Goal: Task Accomplishment & Management: Use online tool/utility

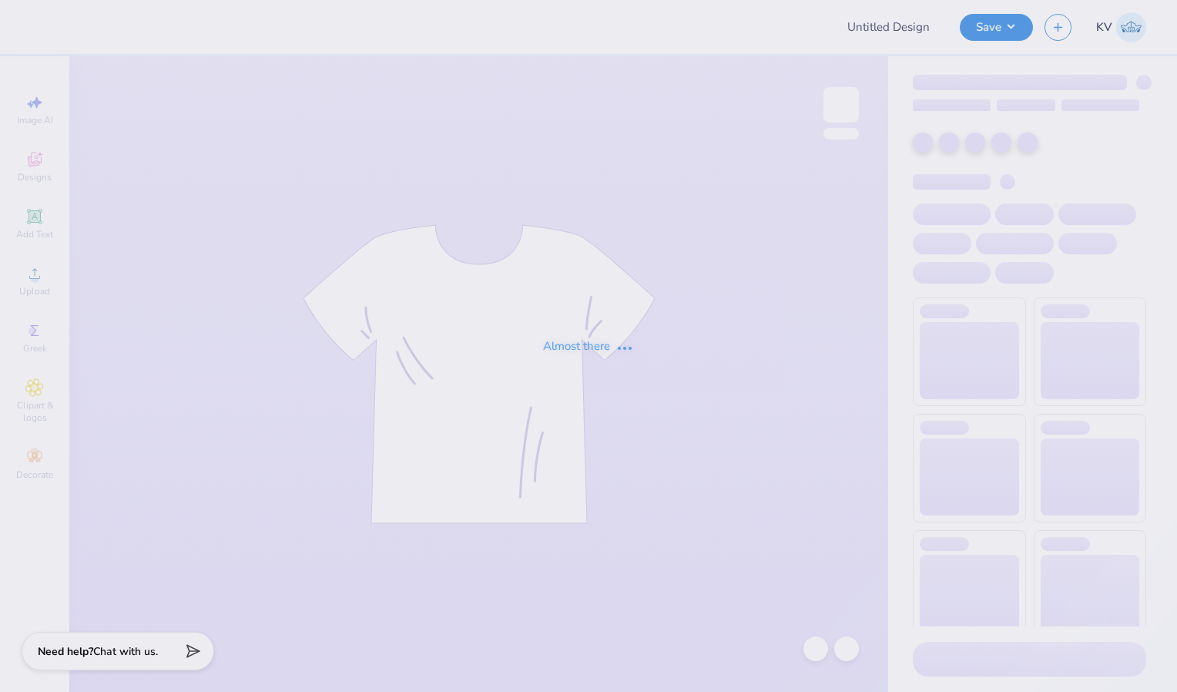
type input "KD x Sig Tau x Phi Sig Hoco"
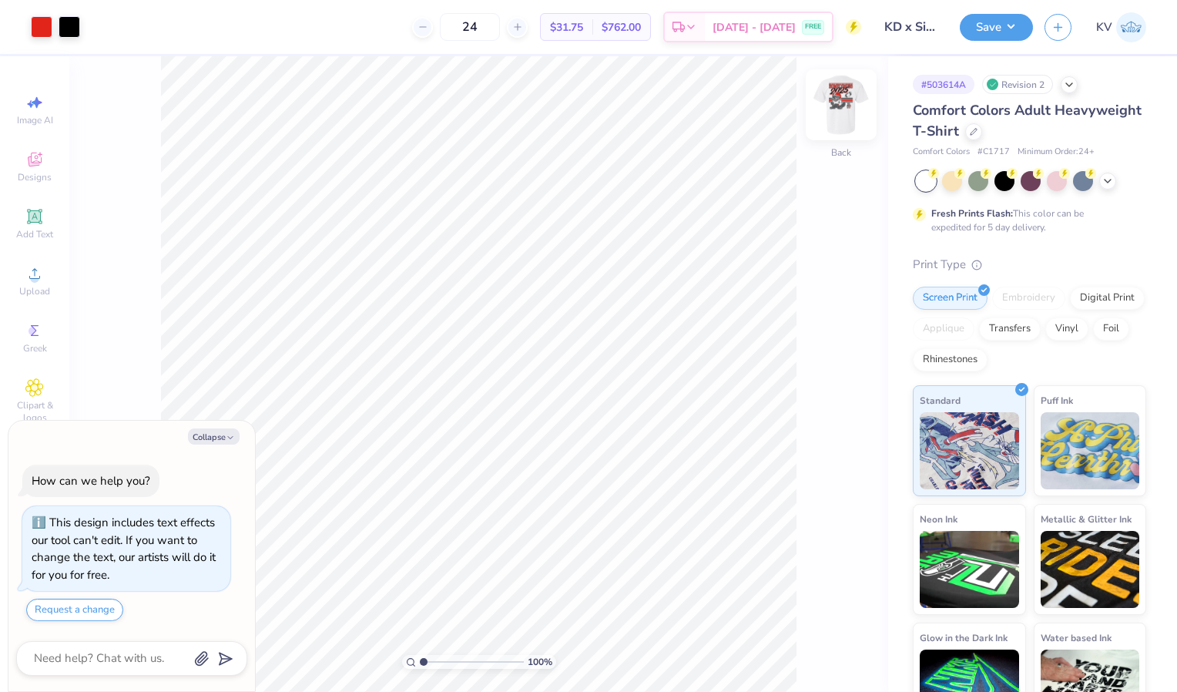
click at [835, 98] on img at bounding box center [842, 105] width 62 height 62
click at [835, 98] on img at bounding box center [841, 104] width 31 height 31
click at [832, 119] on img at bounding box center [842, 105] width 62 height 62
type textarea "x"
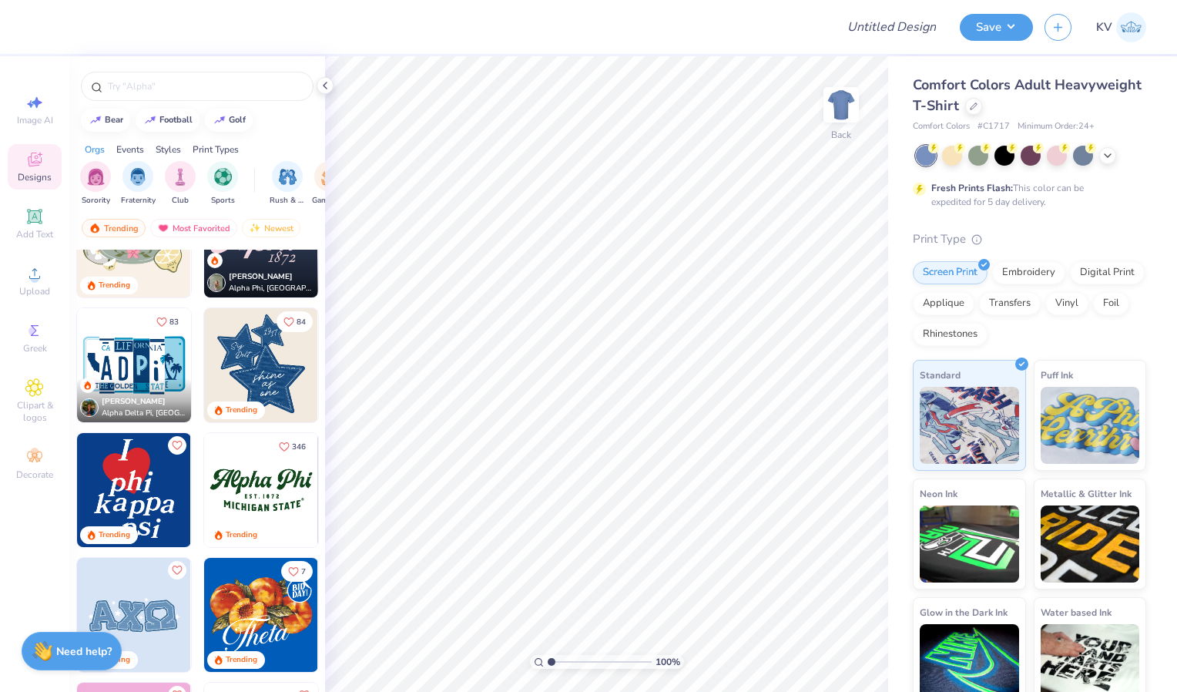
scroll to position [942, 0]
click at [167, 77] on div at bounding box center [197, 86] width 233 height 29
click at [149, 94] on div at bounding box center [197, 86] width 233 height 29
click at [153, 89] on input "text" at bounding box center [204, 86] width 197 height 15
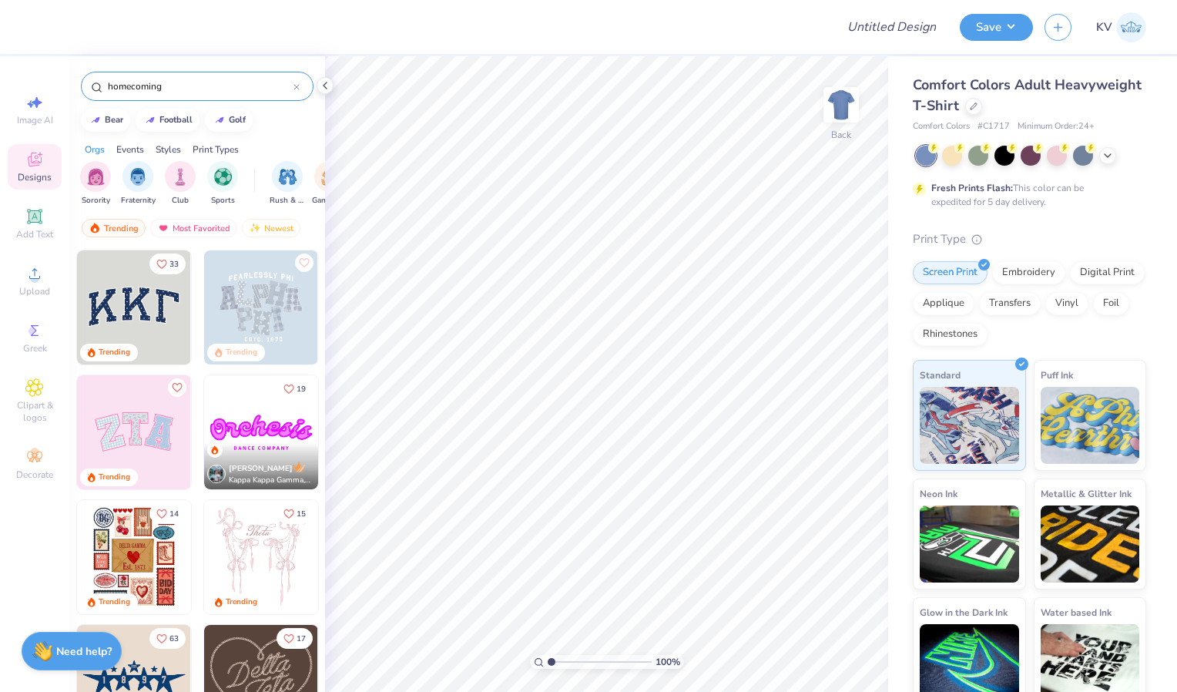
type input "homecoming"
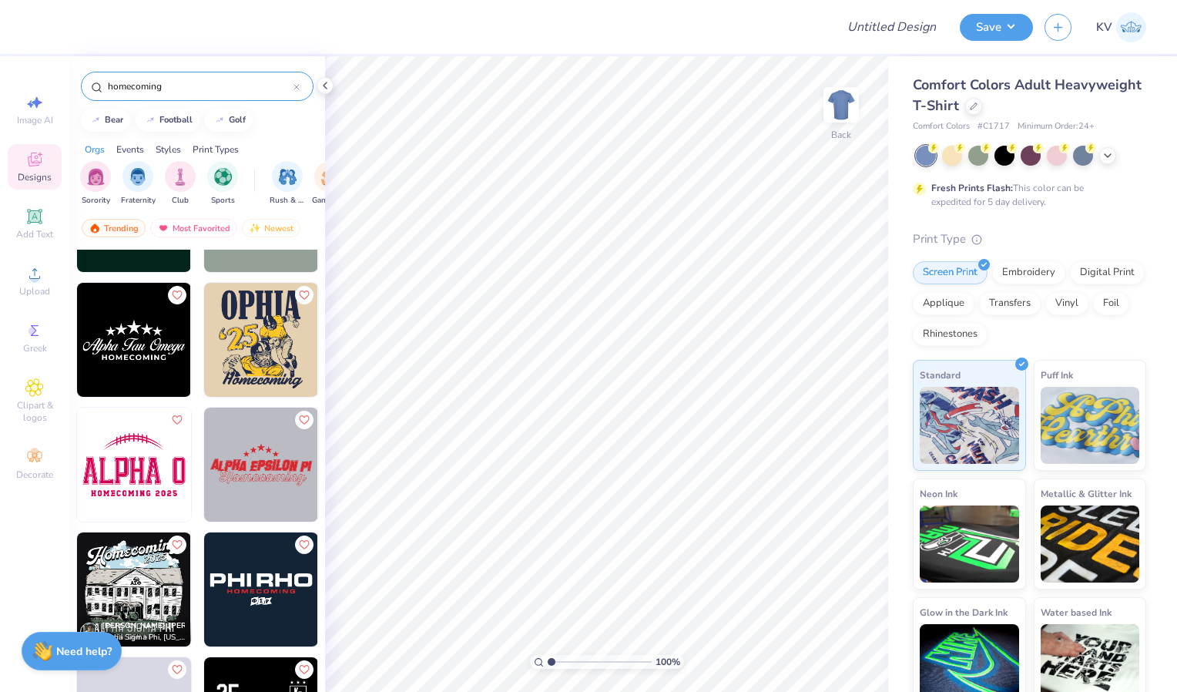
scroll to position [1469, 0]
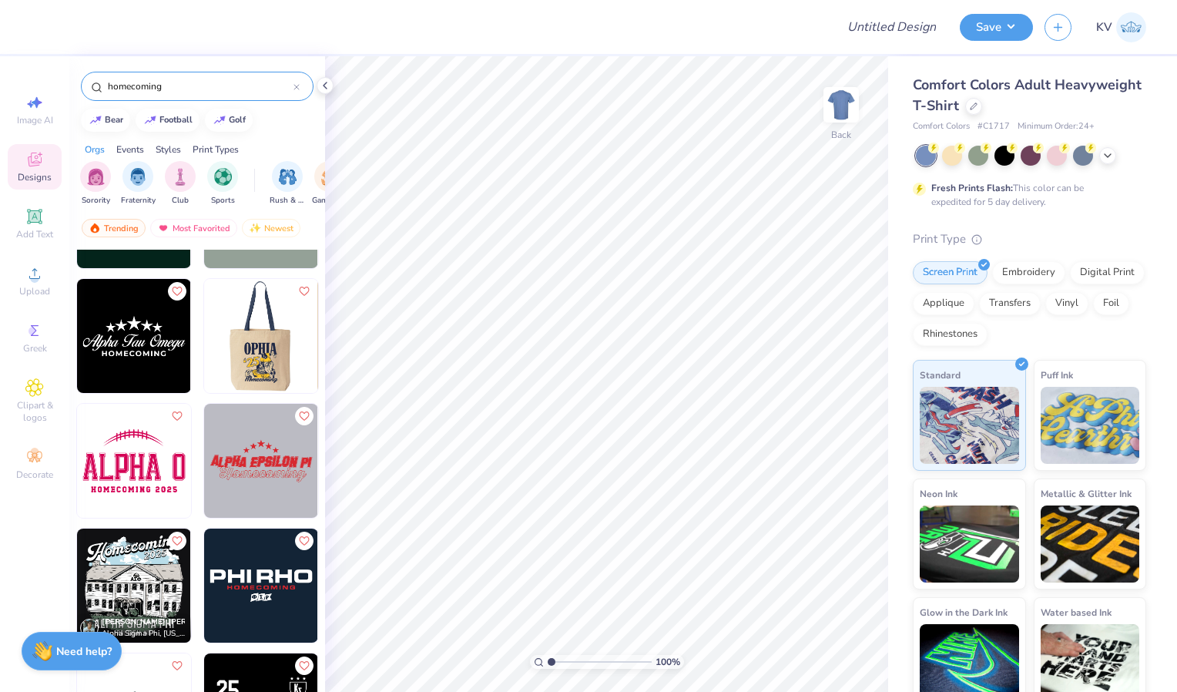
click at [274, 339] on div at bounding box center [261, 336] width 342 height 114
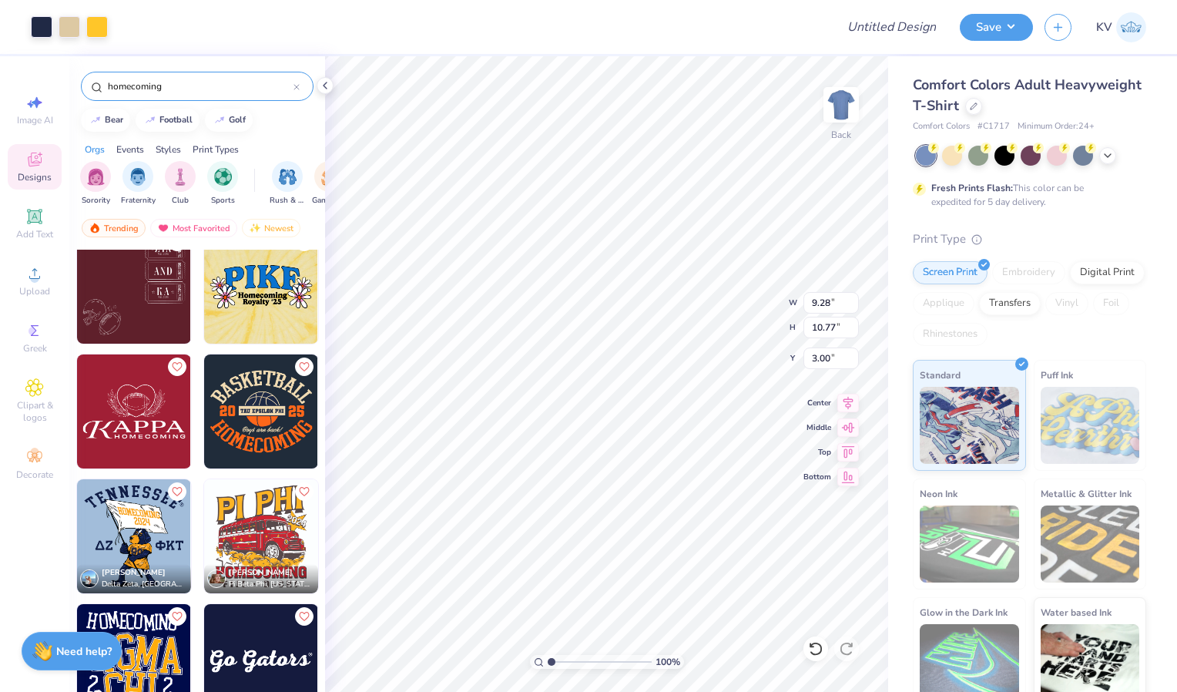
scroll to position [6614, 0]
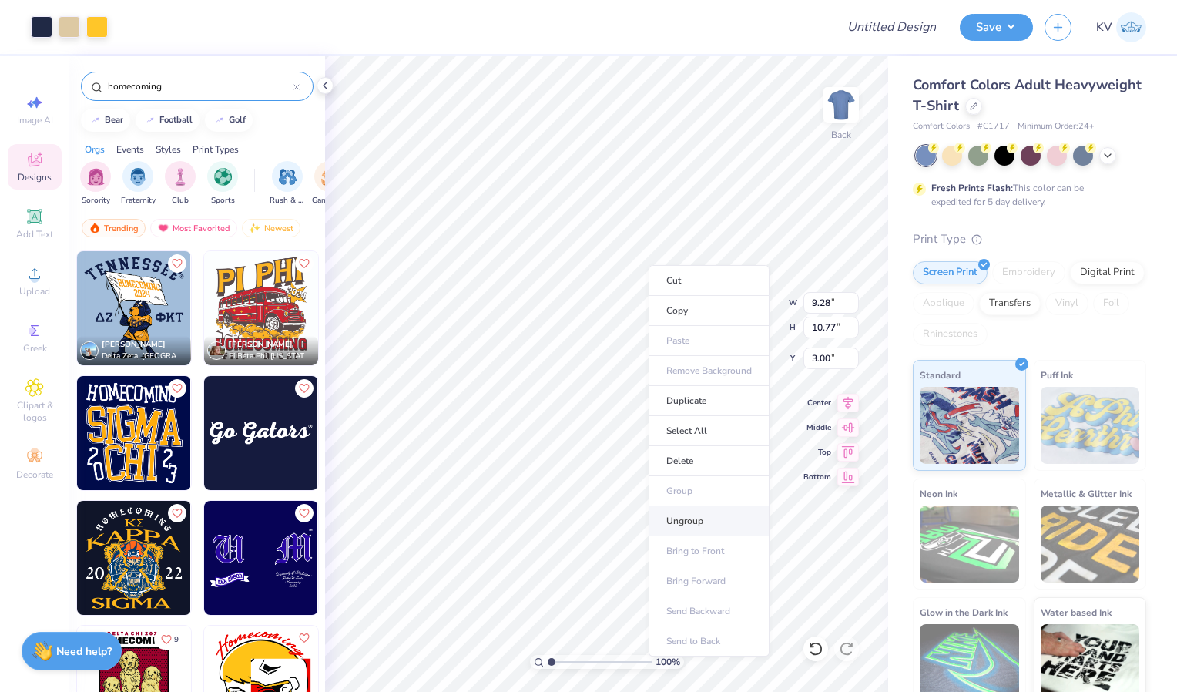
click at [683, 512] on li "Ungroup" at bounding box center [709, 521] width 121 height 30
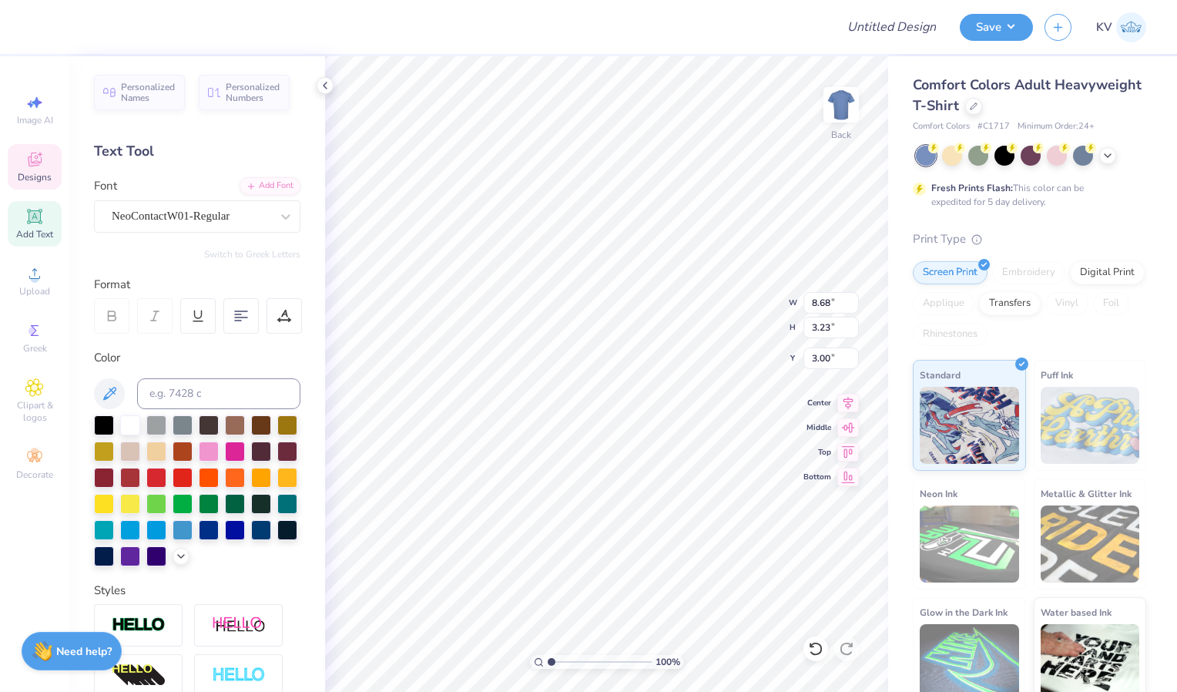
scroll to position [13, 2]
type textarea "O"
type textarea "k"
type textarea "KD"
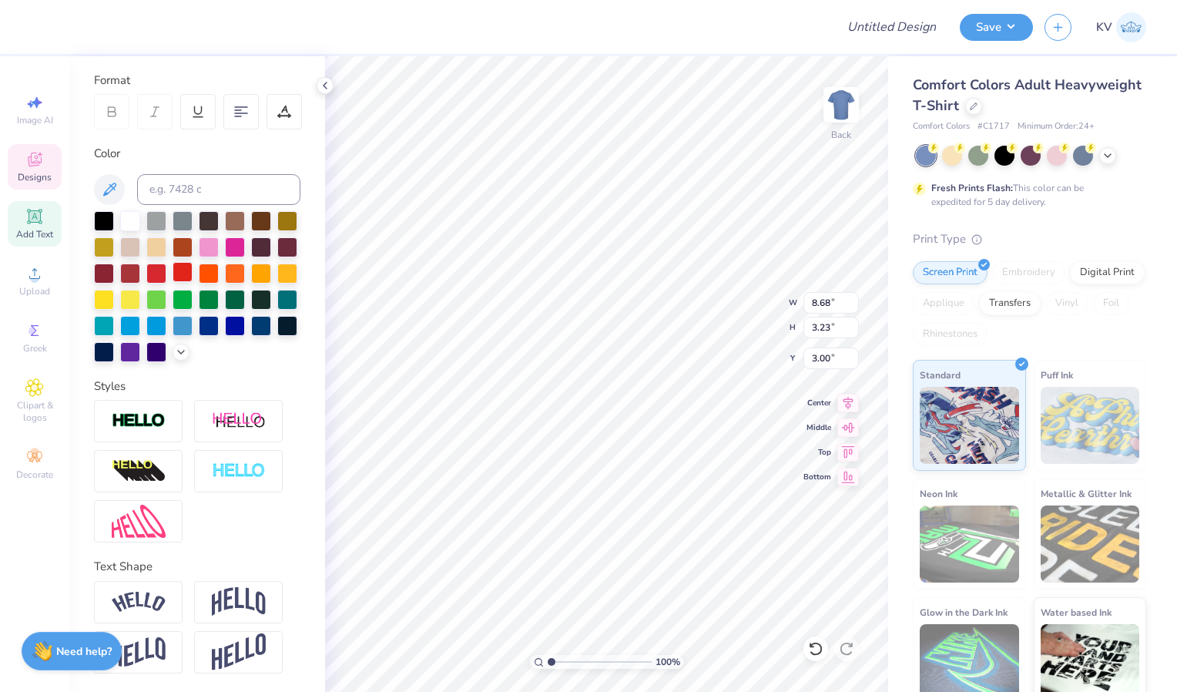
scroll to position [229, 0]
click at [36, 344] on span "Greek" at bounding box center [35, 348] width 24 height 12
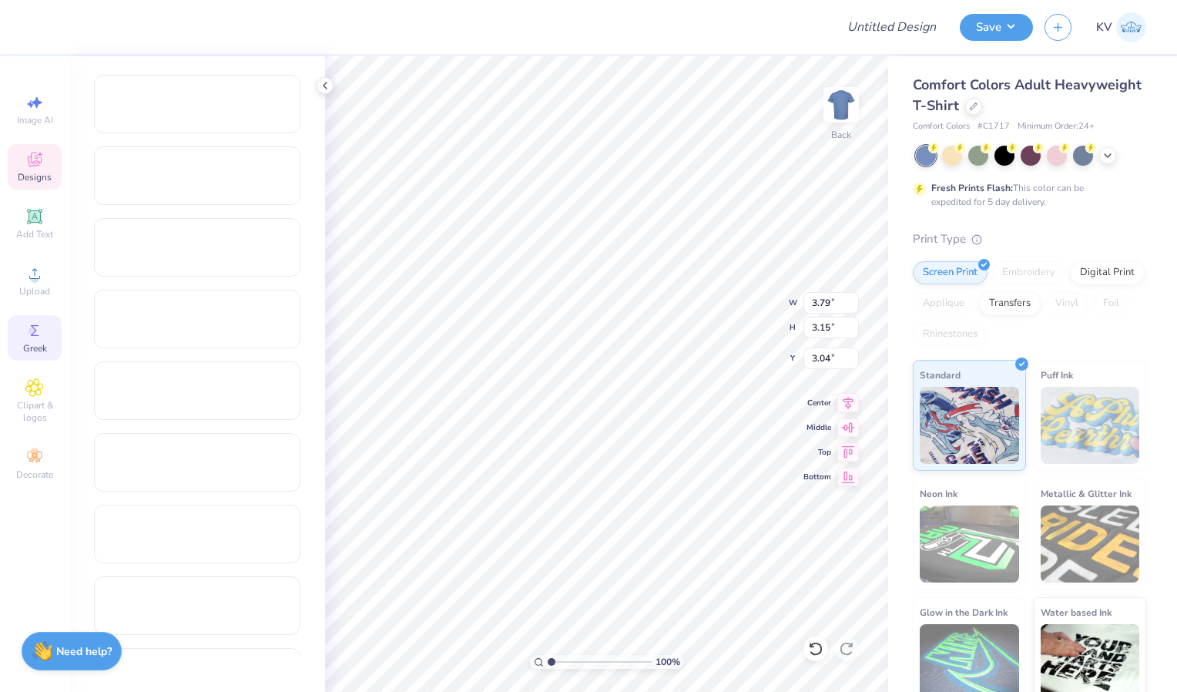
type input "3.79"
type input "3.15"
type input "3.04"
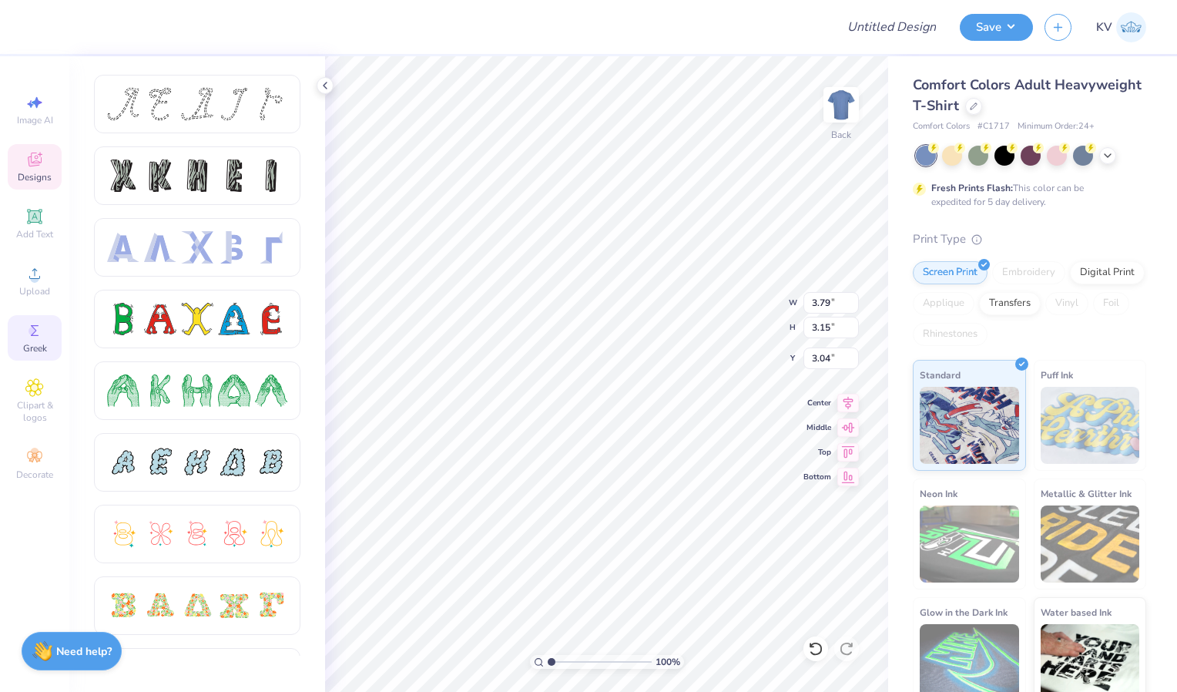
scroll to position [13, 3]
type textarea "KD x S"
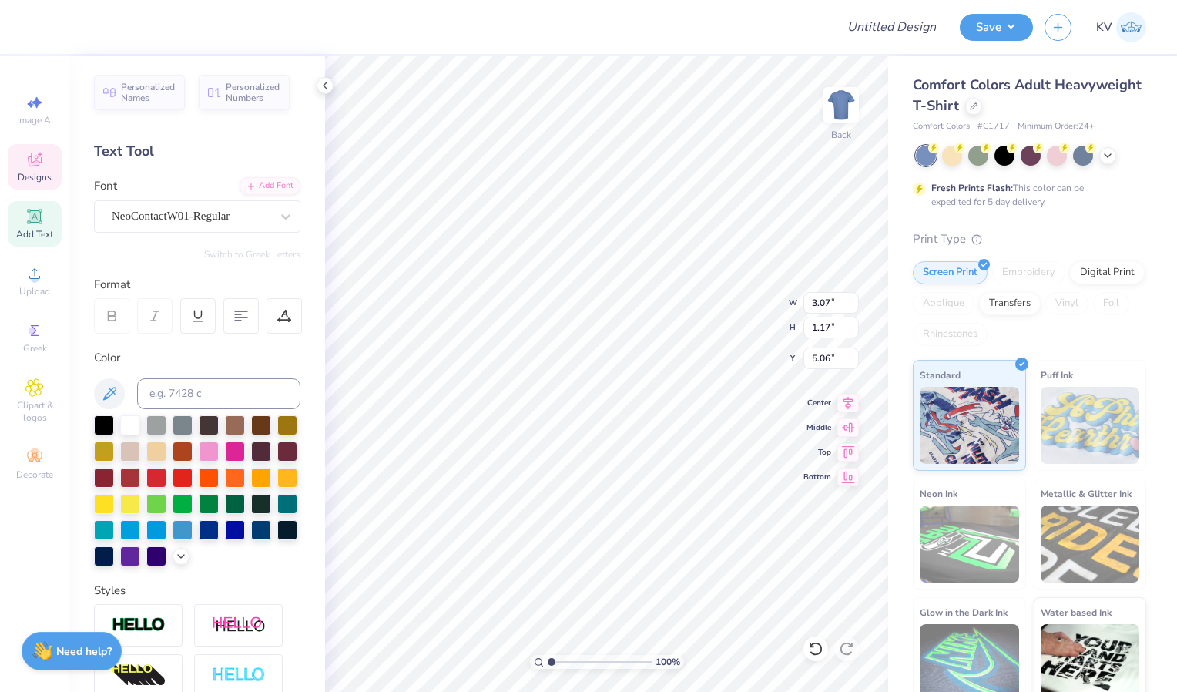
type input "3.07"
type input "1.17"
type input "1.20"
type textarea "KD x ST"
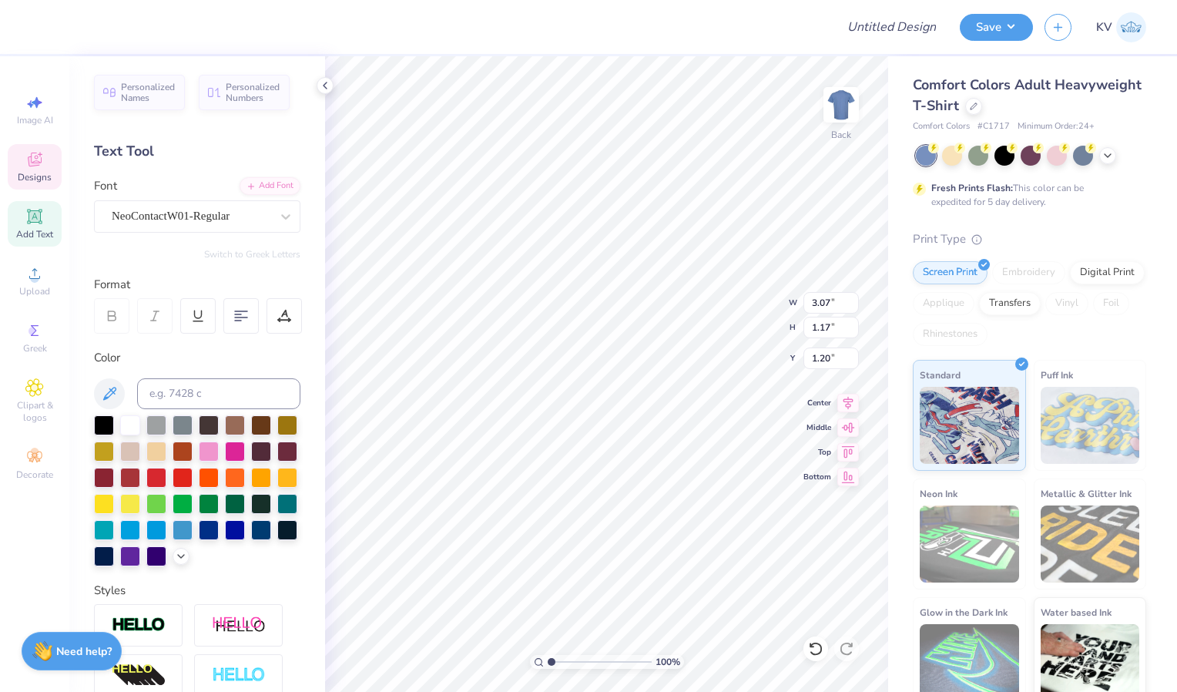
scroll to position [13, 3]
click at [31, 333] on circle at bounding box center [33, 331] width 8 height 8
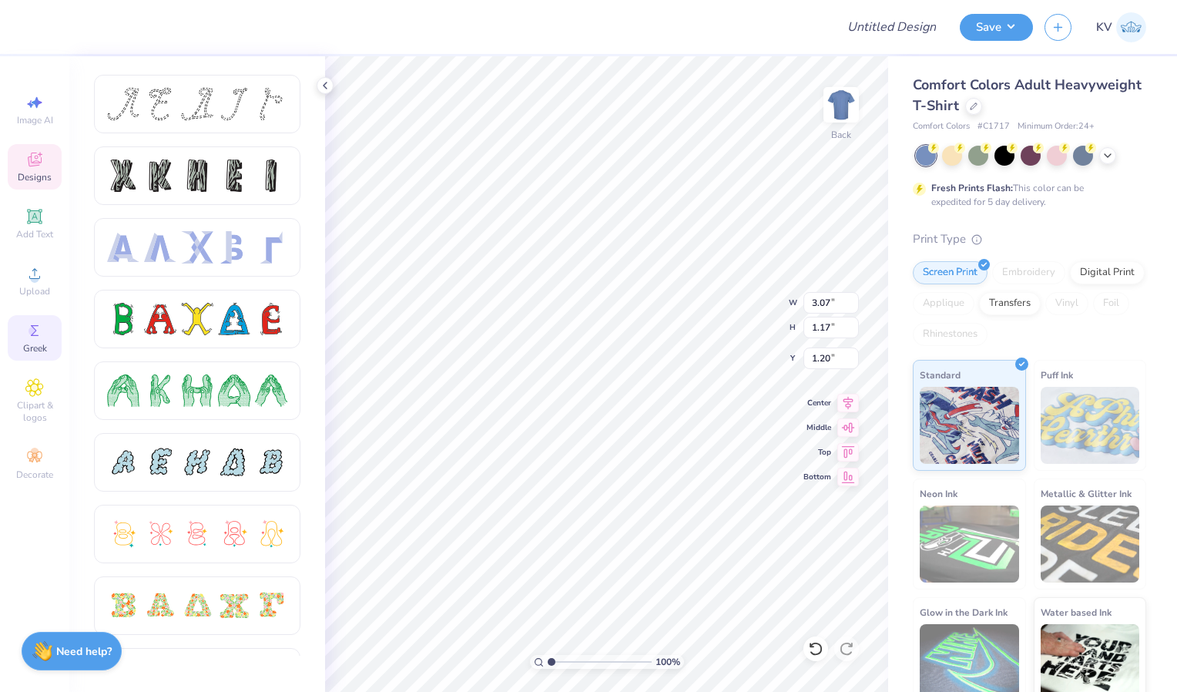
type input "3.69"
type textarea "KD x S"
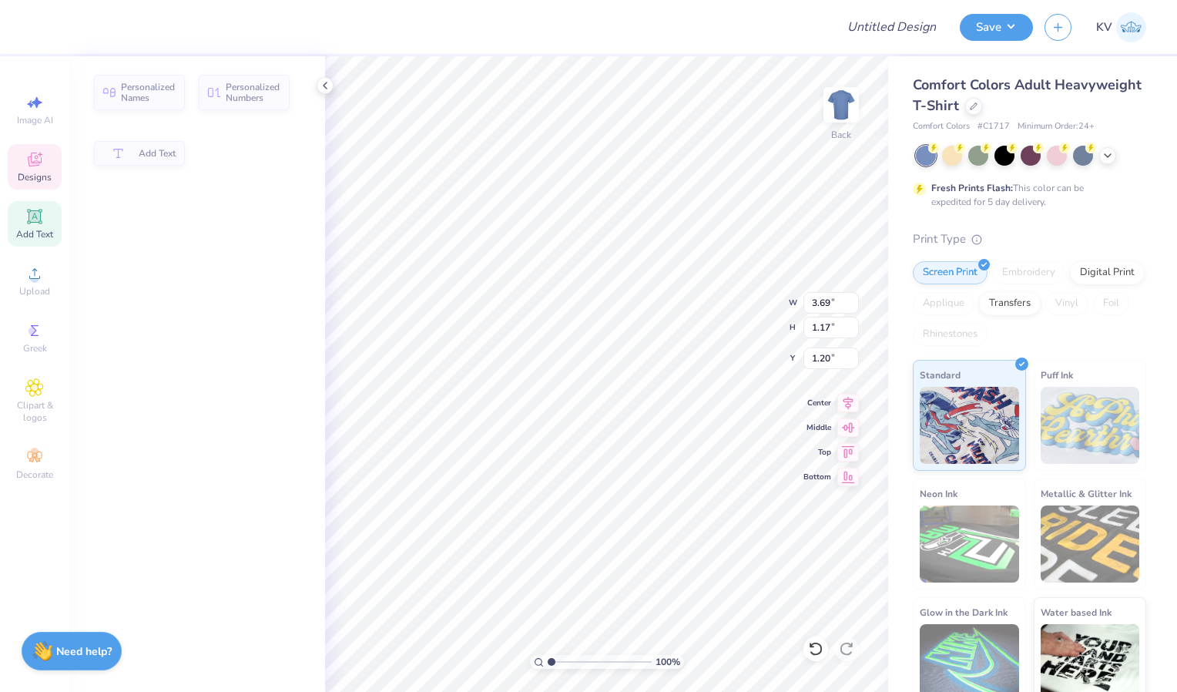
type input "3.07"
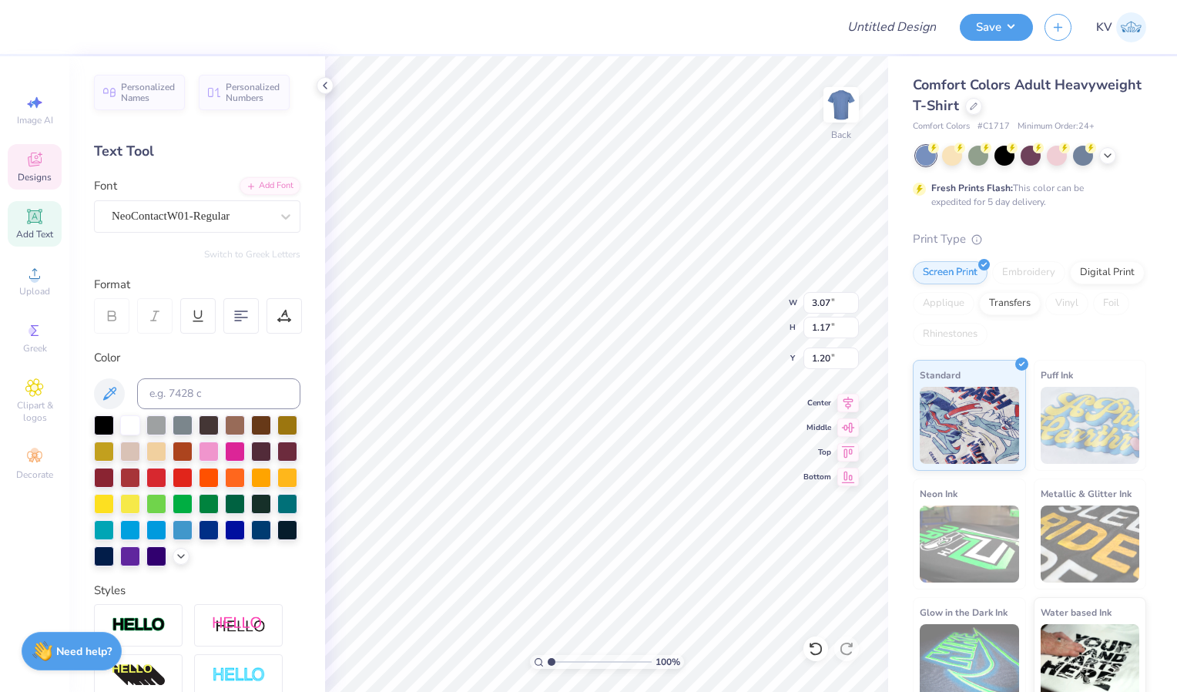
scroll to position [13, 2]
type textarea "K"
click at [811, 644] on icon at bounding box center [815, 648] width 15 height 15
type input "3.07"
type input "1.17"
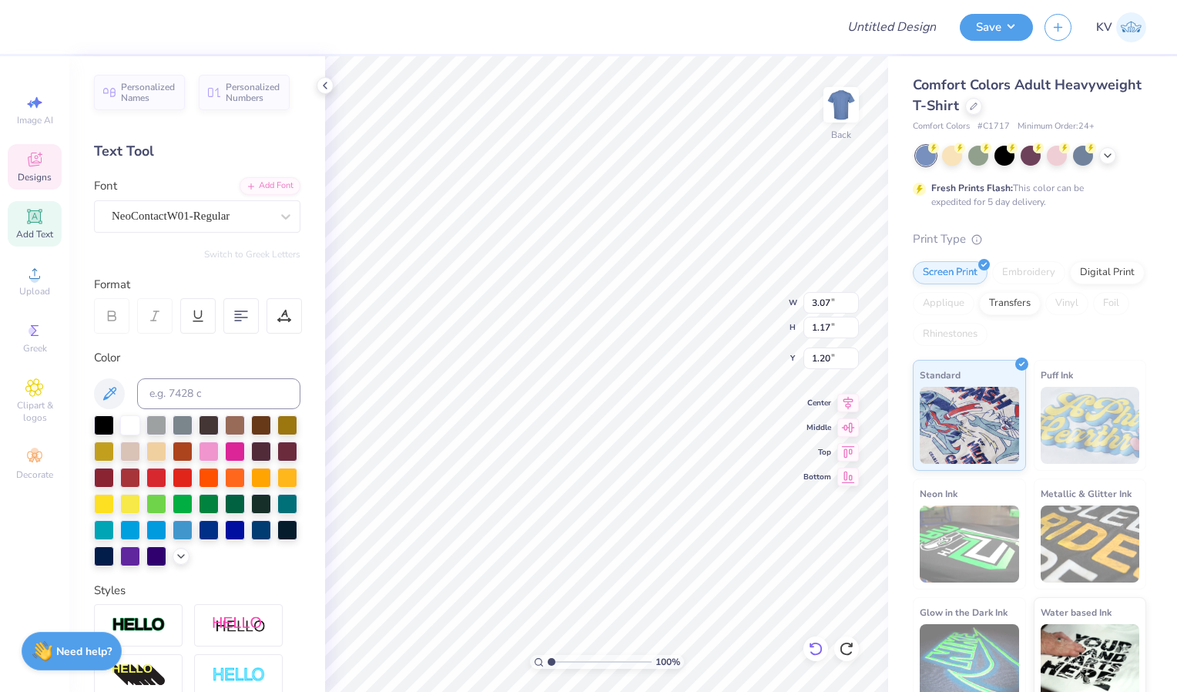
type input "1.20"
click at [811, 644] on icon at bounding box center [815, 648] width 15 height 15
type input "3.07"
click at [811, 644] on icon at bounding box center [815, 648] width 15 height 15
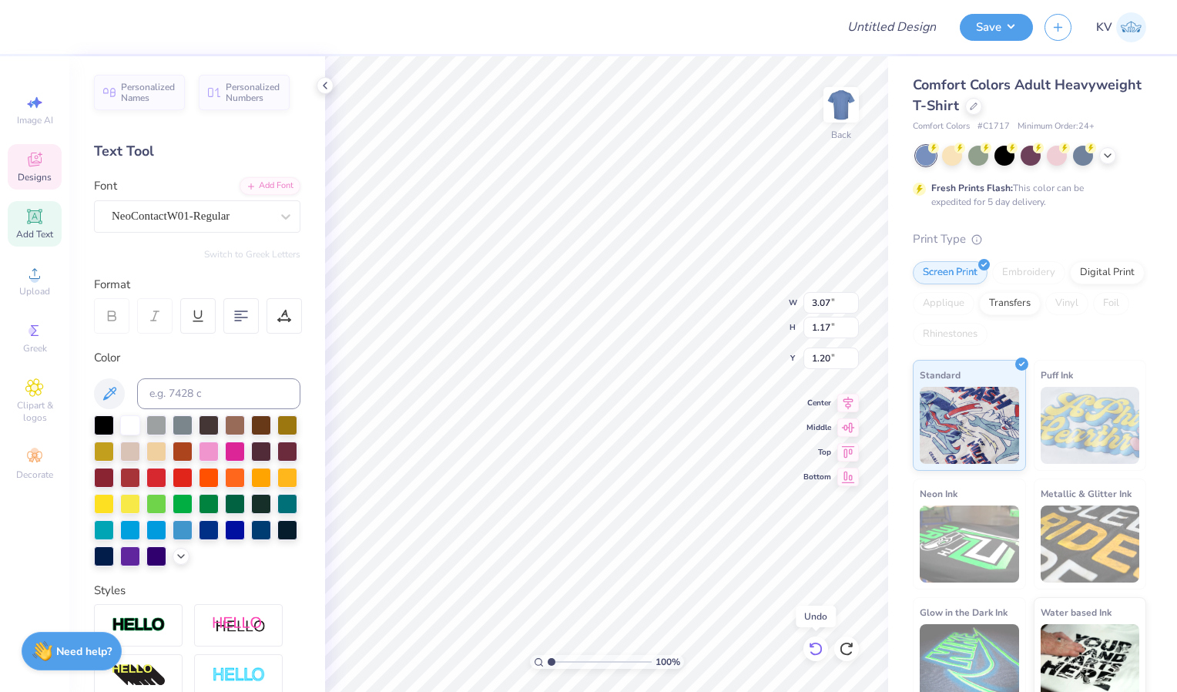
type input "5.06"
click at [811, 644] on icon at bounding box center [815, 648] width 15 height 15
type input "8.45"
type input "3.23"
type input "3.00"
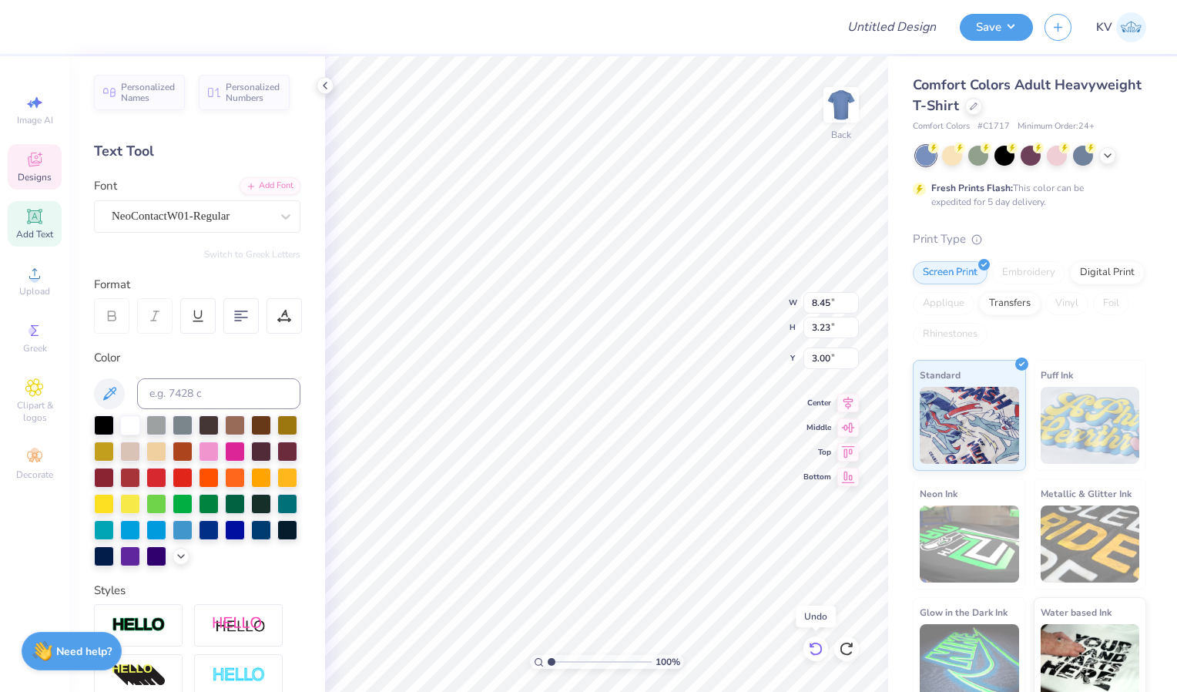
click at [811, 646] on icon at bounding box center [815, 649] width 13 height 14
type input "3.79"
type input "3.15"
type input "3.04"
click at [811, 644] on icon at bounding box center [815, 648] width 15 height 15
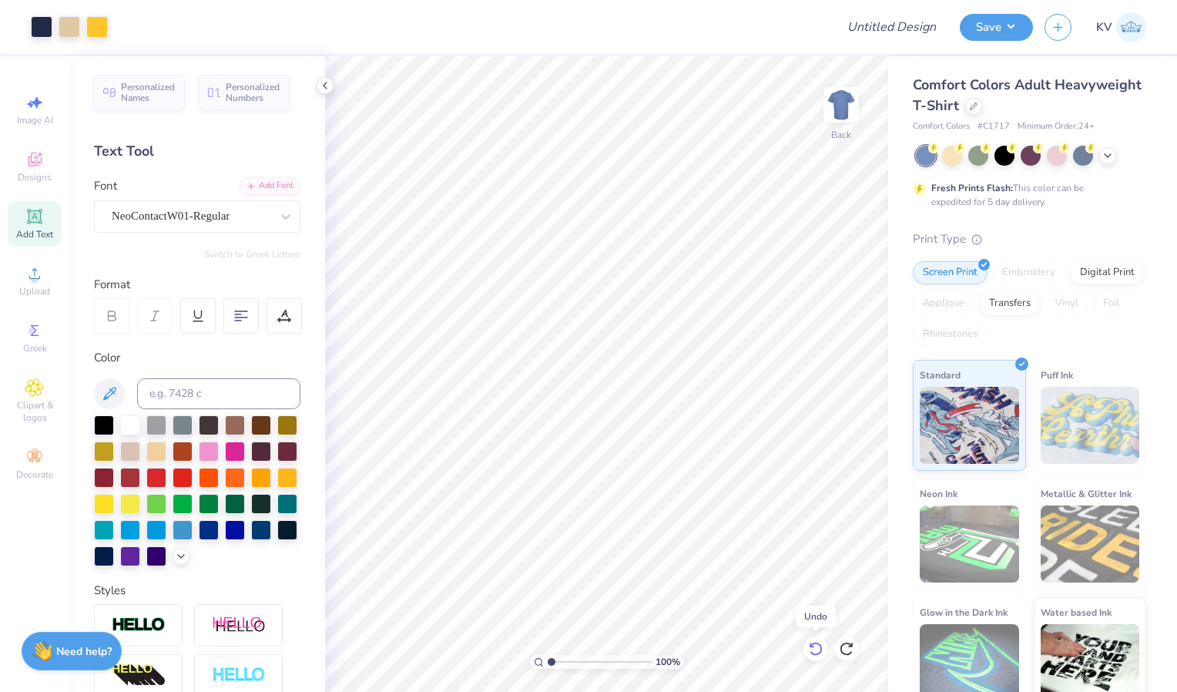
click at [811, 644] on icon at bounding box center [815, 648] width 15 height 15
click at [43, 22] on div at bounding box center [42, 26] width 22 height 22
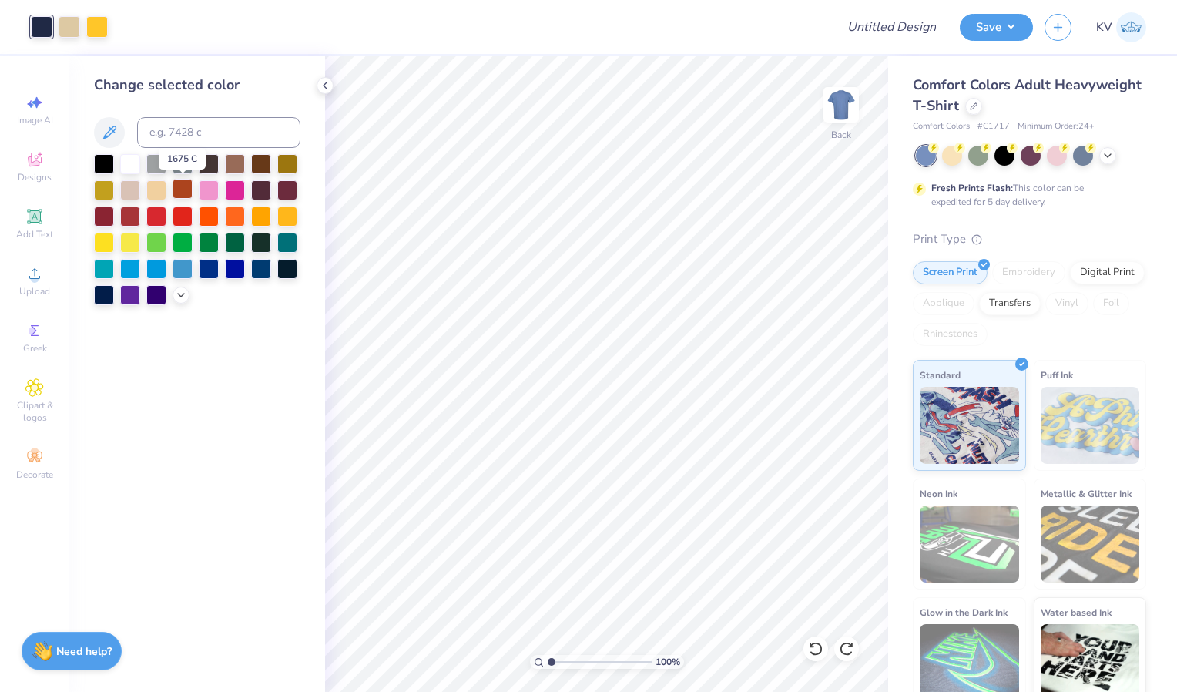
click at [180, 186] on div at bounding box center [183, 189] width 20 height 20
click at [105, 211] on div at bounding box center [104, 215] width 20 height 20
click at [100, 27] on div at bounding box center [97, 26] width 22 height 22
click at [102, 163] on div at bounding box center [104, 163] width 20 height 20
click at [154, 163] on div at bounding box center [156, 163] width 20 height 20
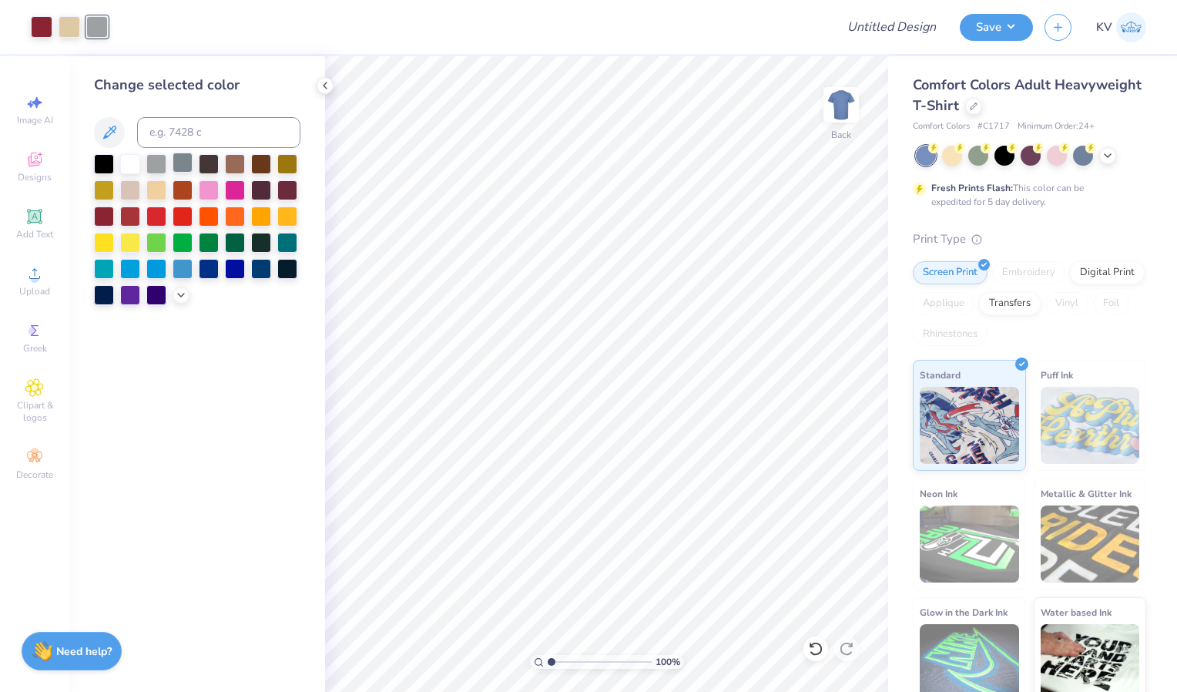
click at [188, 163] on div at bounding box center [183, 163] width 20 height 20
click at [207, 162] on div at bounding box center [209, 163] width 20 height 20
click at [157, 159] on div at bounding box center [156, 163] width 20 height 20
click at [97, 160] on div at bounding box center [104, 163] width 20 height 20
click at [123, 164] on div at bounding box center [130, 163] width 20 height 20
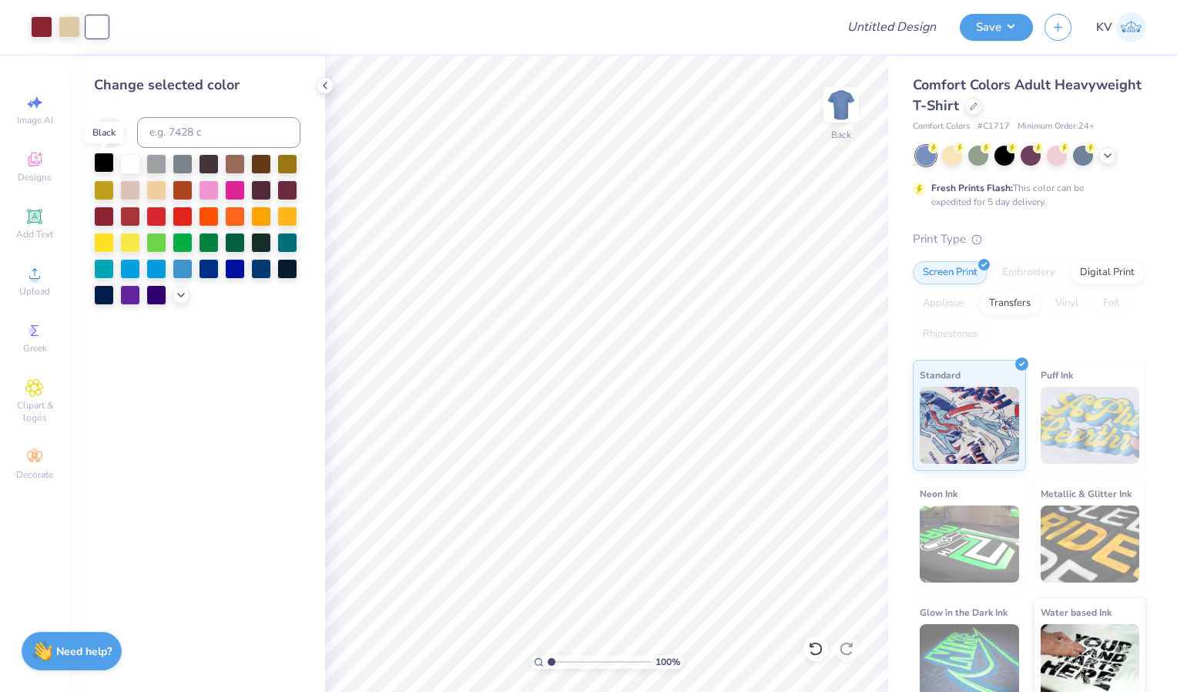
click at [101, 160] on div at bounding box center [104, 163] width 20 height 20
click at [72, 20] on div at bounding box center [70, 26] width 22 height 22
click at [151, 166] on div at bounding box center [156, 163] width 20 height 20
click at [123, 163] on div at bounding box center [130, 163] width 20 height 20
click at [149, 159] on div at bounding box center [156, 163] width 20 height 20
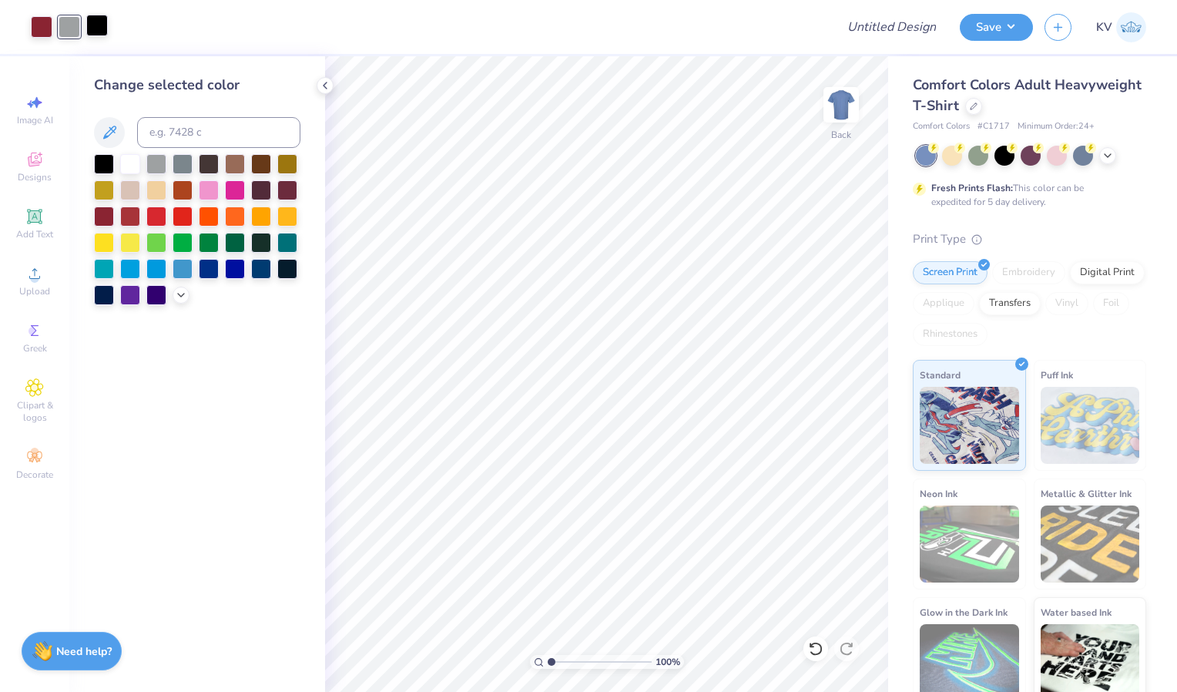
click at [96, 34] on div at bounding box center [97, 26] width 22 height 22
click at [133, 166] on div at bounding box center [130, 163] width 20 height 20
click at [69, 28] on div at bounding box center [70, 26] width 22 height 22
click at [108, 161] on div at bounding box center [104, 163] width 20 height 20
click at [40, 29] on div at bounding box center [42, 26] width 22 height 22
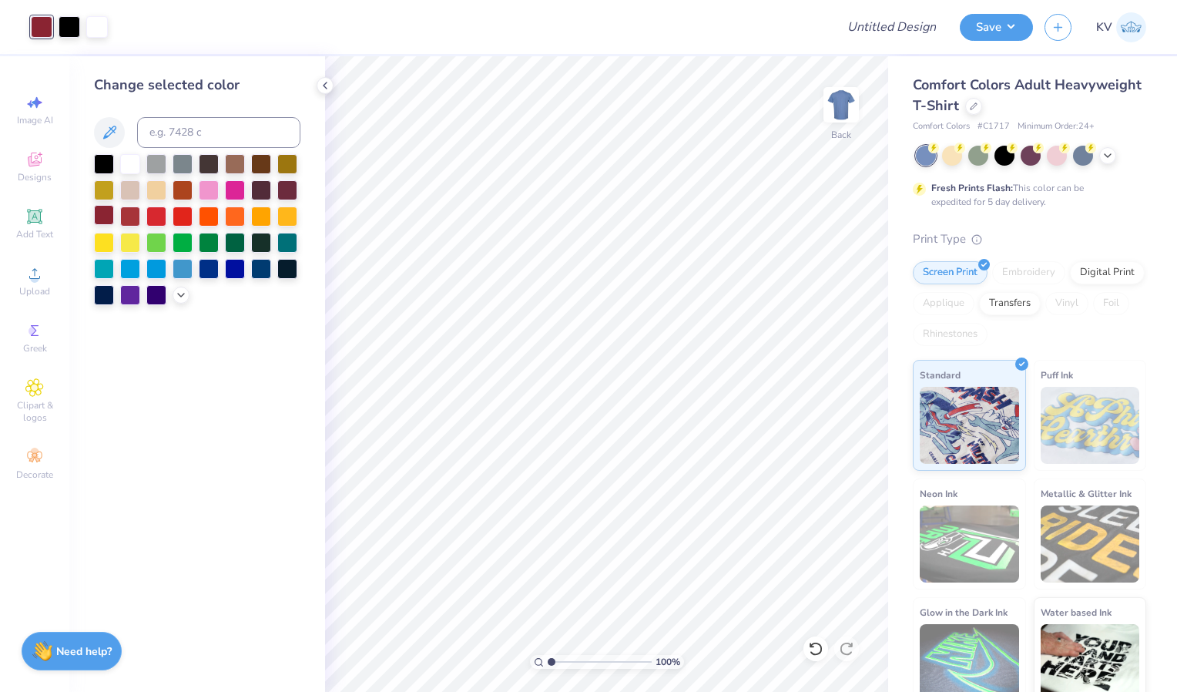
click at [109, 213] on div at bounding box center [104, 215] width 20 height 20
click at [123, 214] on div at bounding box center [130, 215] width 20 height 20
click at [72, 23] on div at bounding box center [70, 26] width 22 height 22
click at [156, 163] on div at bounding box center [156, 163] width 20 height 20
click at [102, 25] on div at bounding box center [97, 26] width 22 height 22
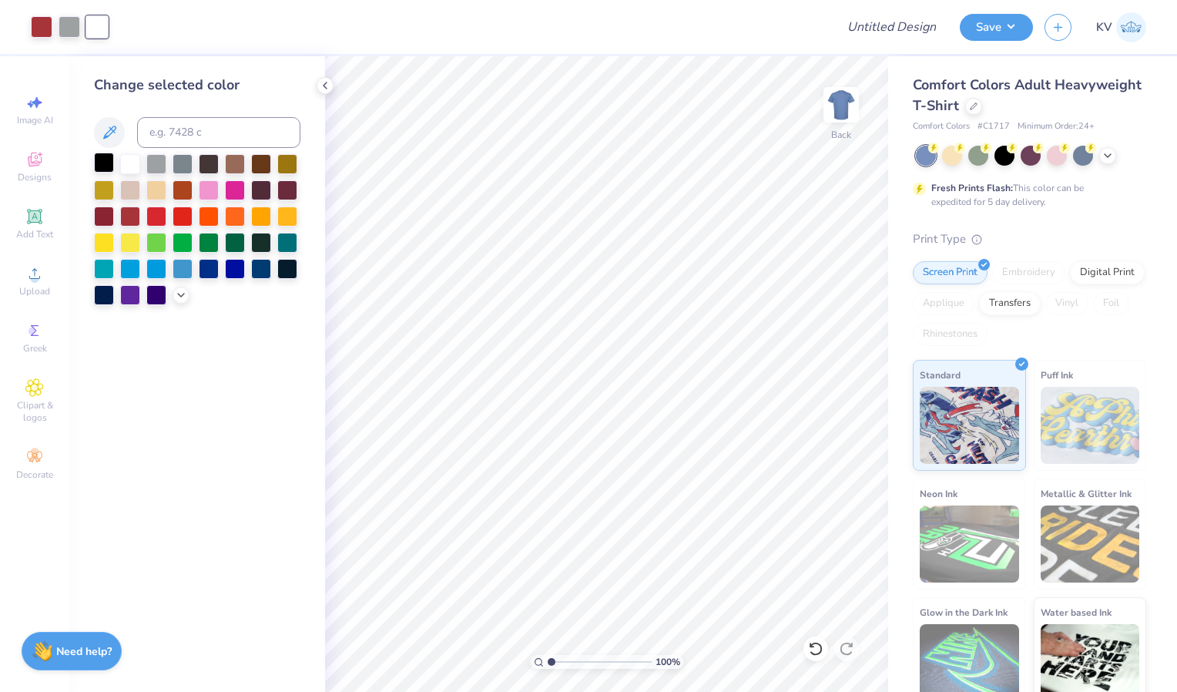
click at [102, 163] on div at bounding box center [104, 163] width 20 height 20
click at [180, 299] on icon at bounding box center [181, 293] width 12 height 12
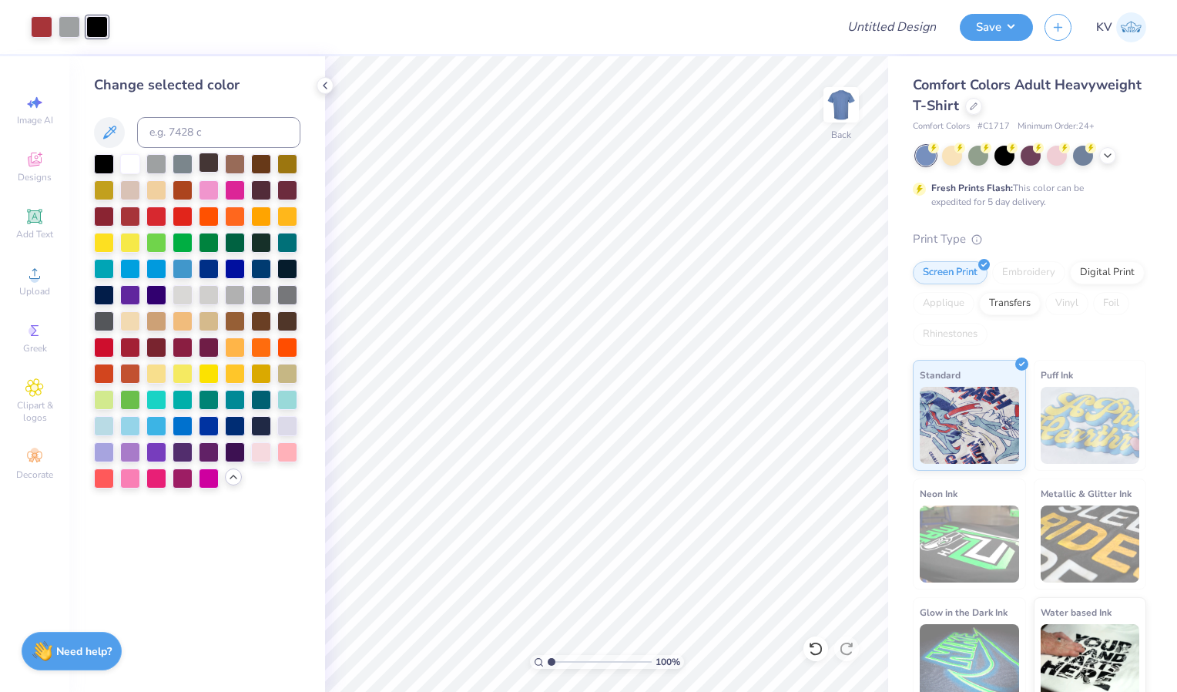
click at [208, 164] on div at bounding box center [209, 163] width 20 height 20
click at [102, 159] on div at bounding box center [104, 163] width 20 height 20
click at [321, 85] on icon at bounding box center [325, 85] width 12 height 12
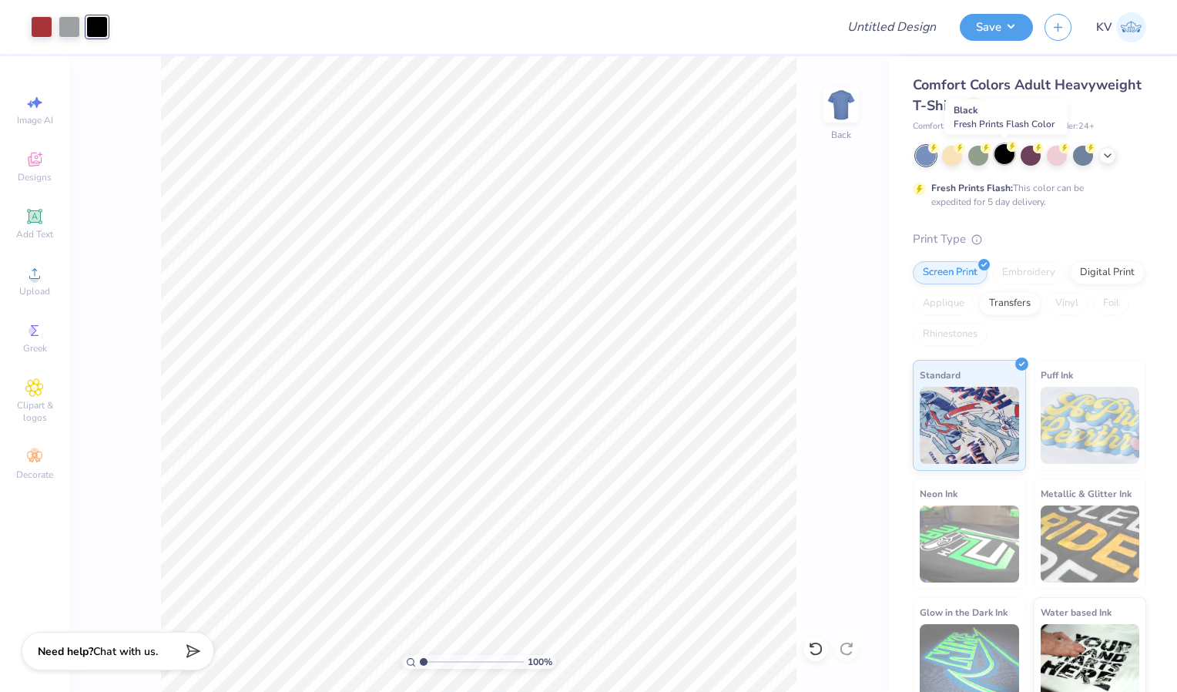
click at [1006, 157] on div at bounding box center [1005, 154] width 20 height 20
click at [99, 28] on div at bounding box center [97, 27] width 22 height 22
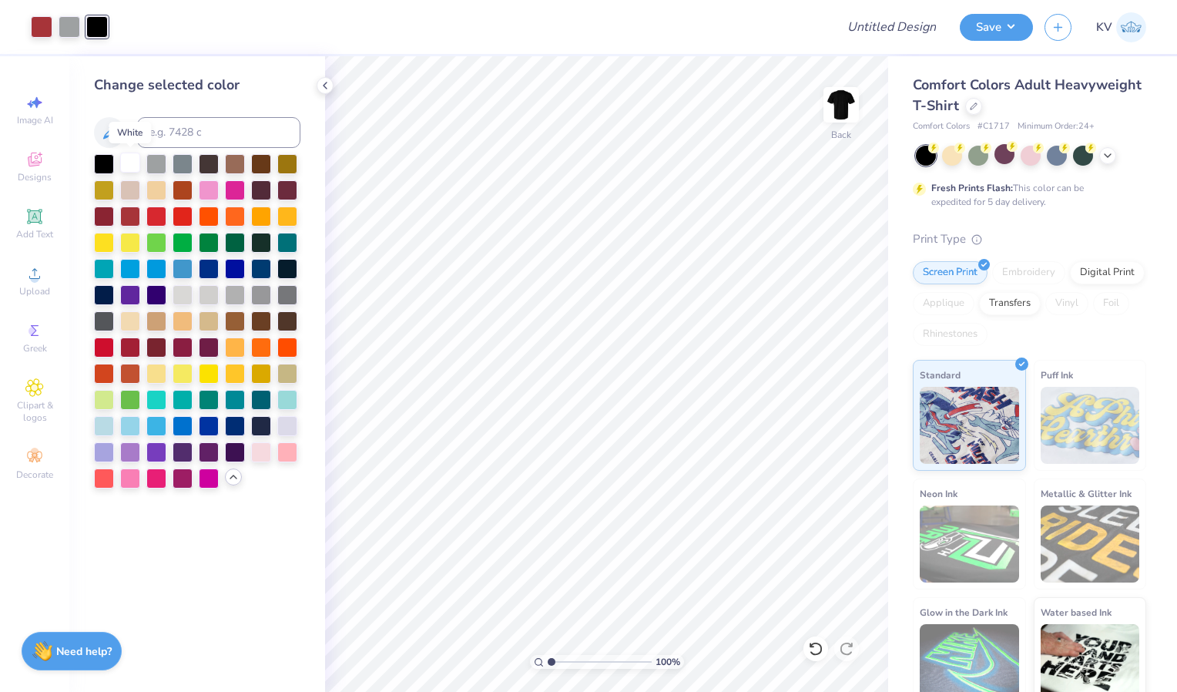
click at [128, 159] on div at bounding box center [130, 163] width 20 height 20
click at [261, 292] on div at bounding box center [261, 294] width 20 height 20
click at [188, 160] on div at bounding box center [183, 163] width 20 height 20
click at [97, 317] on div at bounding box center [104, 320] width 20 height 20
click at [106, 165] on div at bounding box center [104, 163] width 20 height 20
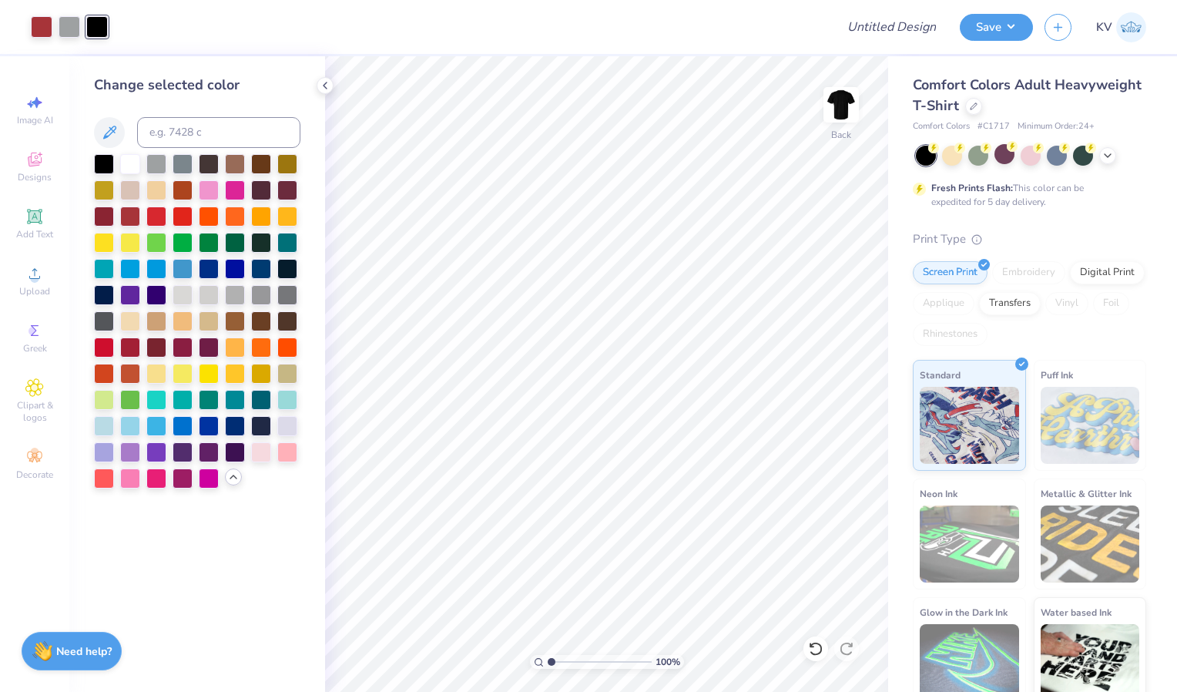
click at [965, 154] on div at bounding box center [1031, 156] width 230 height 20
click at [955, 153] on div at bounding box center [952, 154] width 20 height 20
click at [1109, 153] on polyline at bounding box center [1108, 154] width 6 height 3
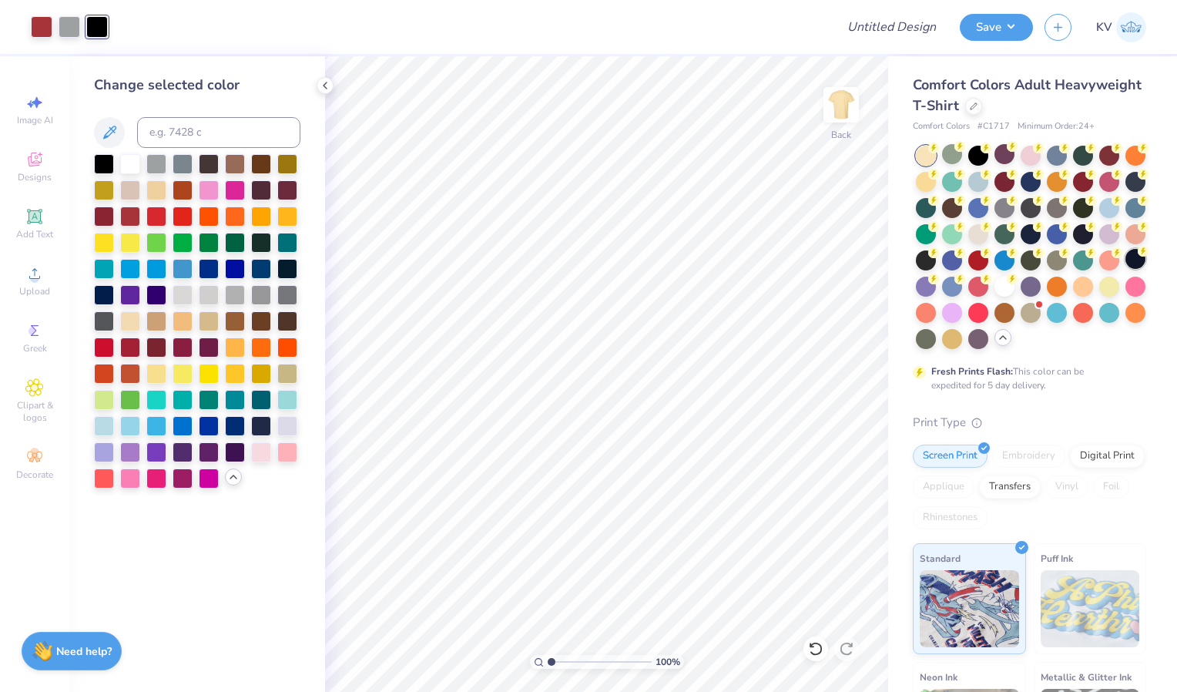
click at [1126, 269] on div at bounding box center [1136, 259] width 20 height 20
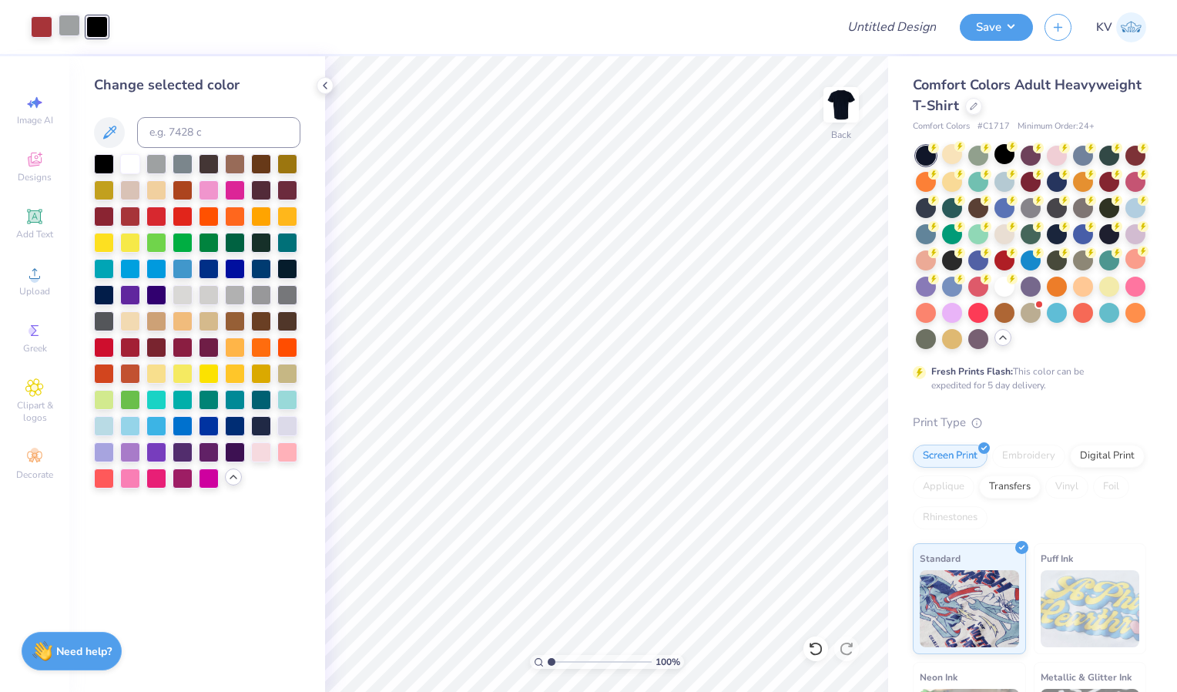
click at [76, 15] on div at bounding box center [70, 26] width 22 height 22
click at [152, 191] on div at bounding box center [156, 189] width 20 height 20
click at [124, 325] on div at bounding box center [130, 320] width 20 height 20
click at [129, 317] on div at bounding box center [130, 320] width 20 height 20
click at [106, 158] on div at bounding box center [104, 163] width 20 height 20
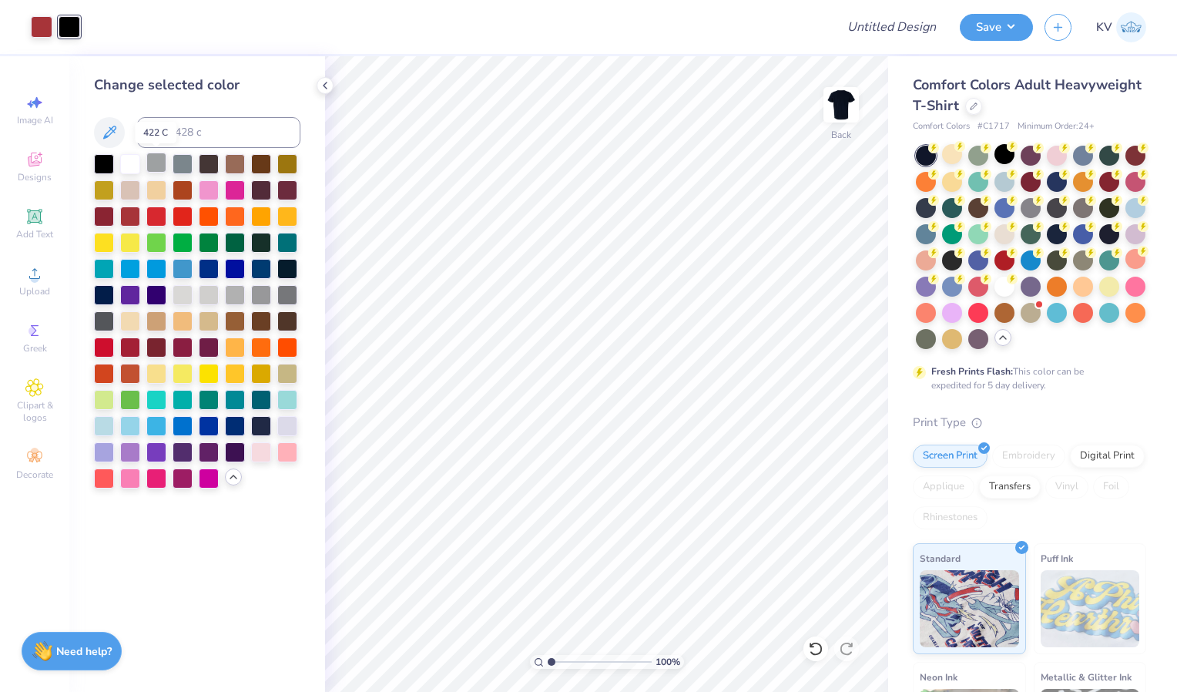
click at [156, 157] on div at bounding box center [156, 163] width 20 height 20
click at [815, 641] on icon at bounding box center [815, 648] width 15 height 15
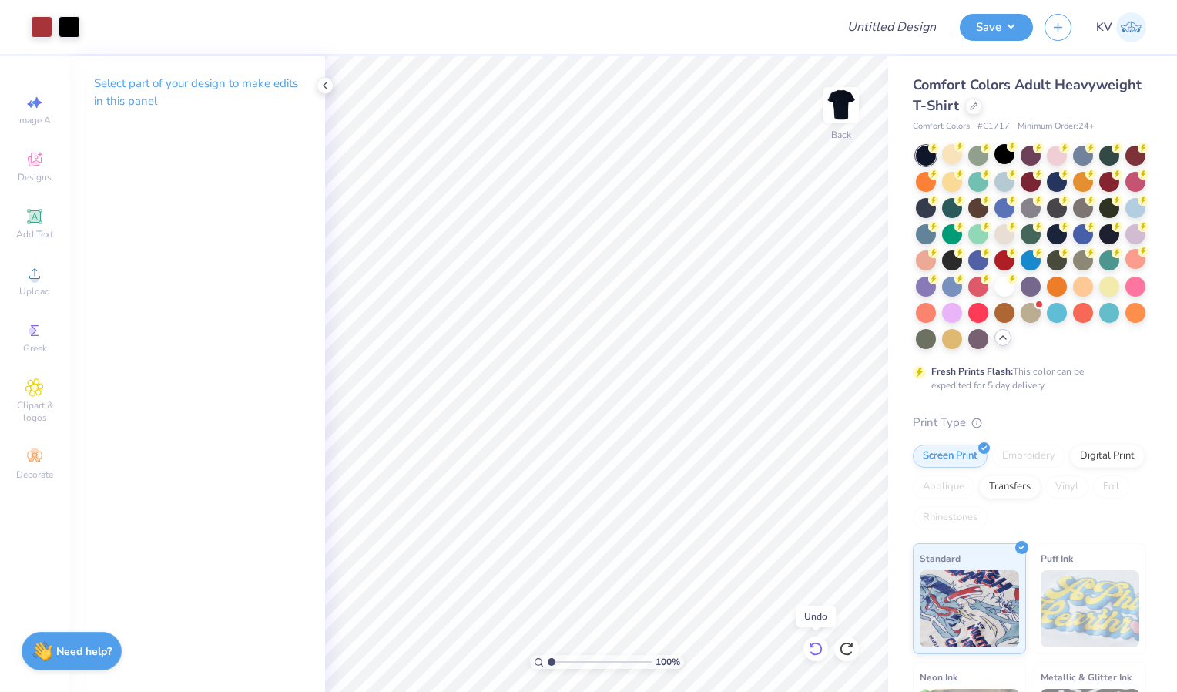
click at [815, 641] on icon at bounding box center [815, 648] width 15 height 15
click at [95, 22] on div at bounding box center [97, 26] width 22 height 22
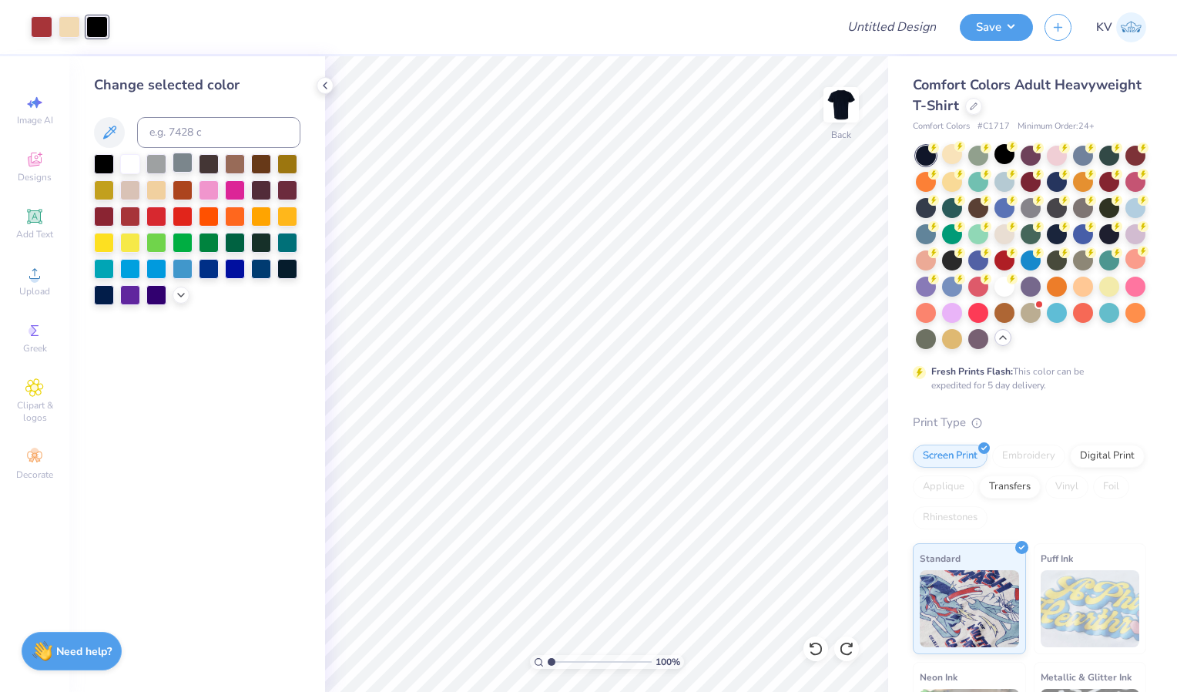
click at [180, 161] on div at bounding box center [183, 163] width 20 height 20
click at [160, 160] on div at bounding box center [156, 163] width 20 height 20
click at [202, 160] on div at bounding box center [209, 163] width 20 height 20
click at [284, 265] on div at bounding box center [287, 267] width 20 height 20
click at [103, 159] on div at bounding box center [104, 163] width 20 height 20
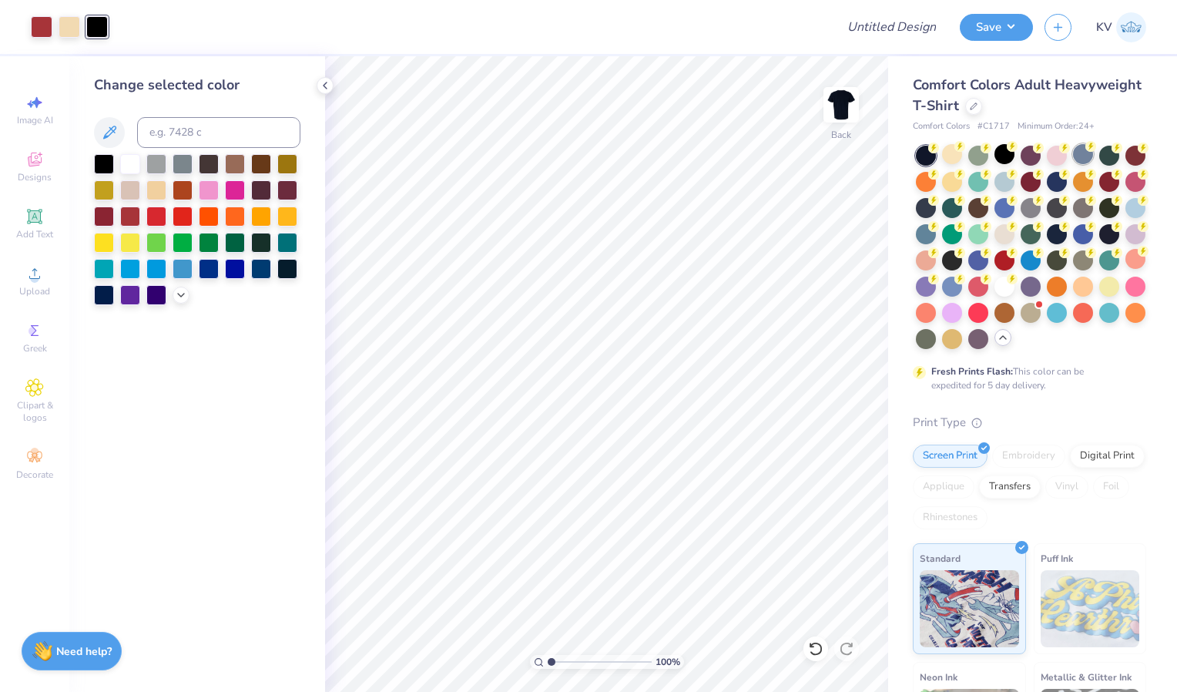
click at [1082, 154] on div at bounding box center [1083, 154] width 20 height 20
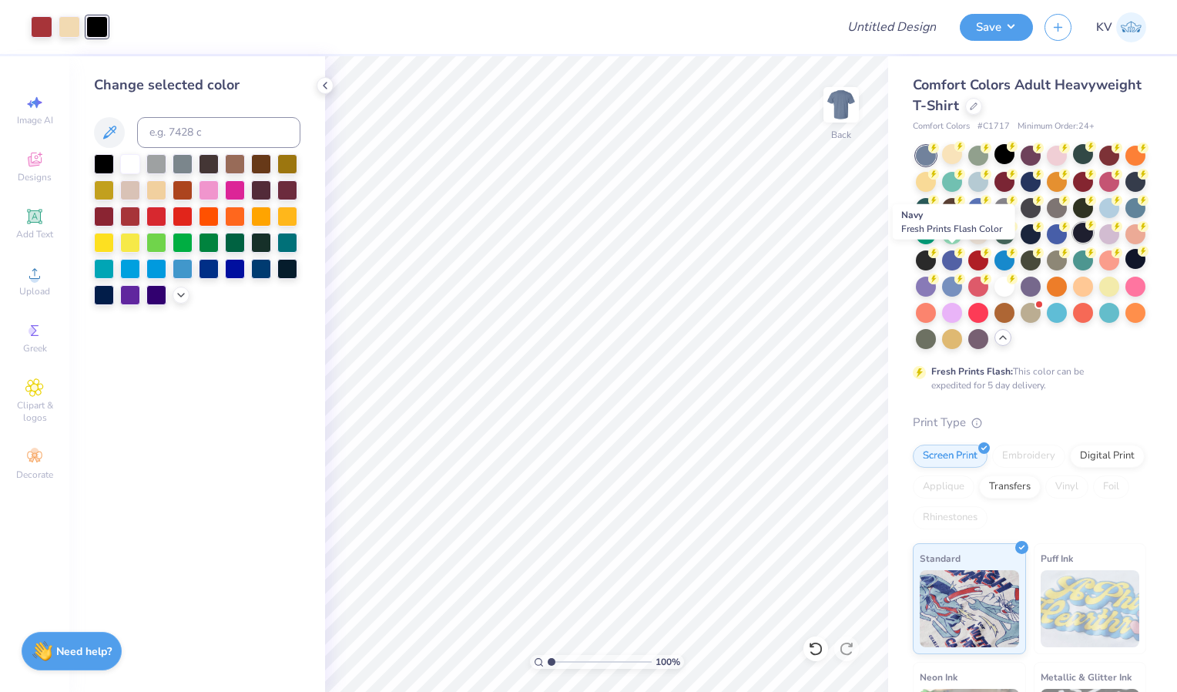
click at [1073, 243] on div at bounding box center [1083, 233] width 20 height 20
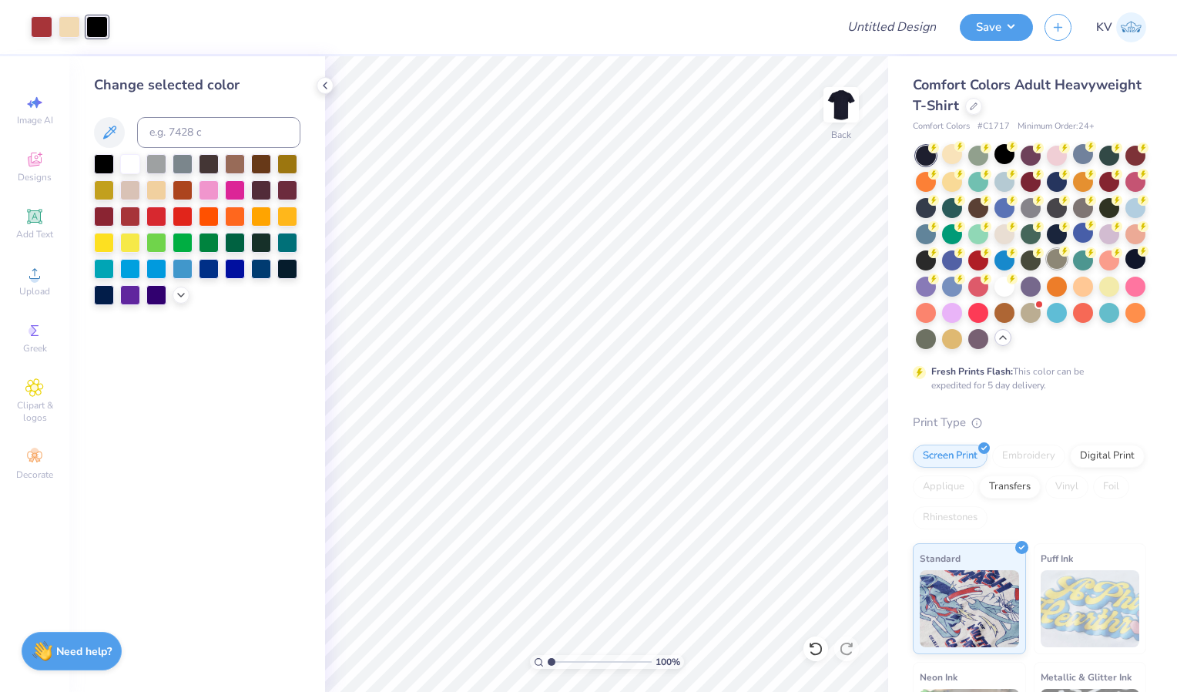
click at [1047, 269] on div at bounding box center [1057, 259] width 20 height 20
click at [1021, 321] on div at bounding box center [1031, 311] width 20 height 20
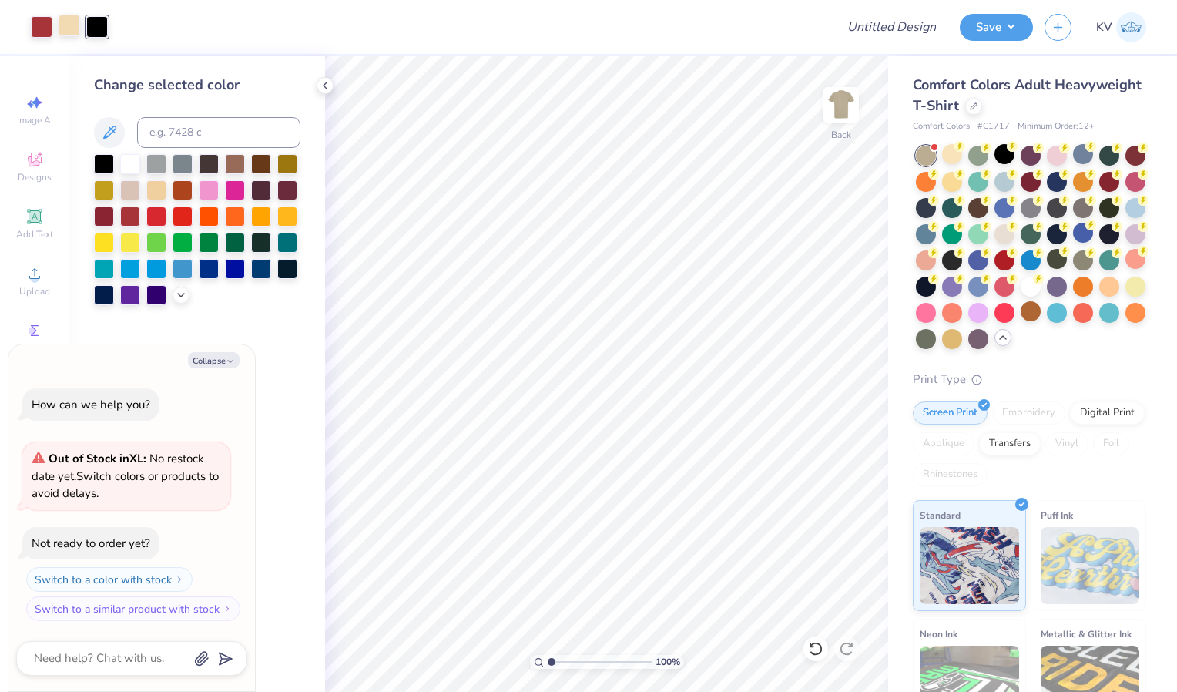
click at [71, 31] on div at bounding box center [70, 26] width 22 height 22
click at [234, 165] on div at bounding box center [235, 163] width 20 height 20
click at [178, 294] on icon at bounding box center [181, 293] width 12 height 12
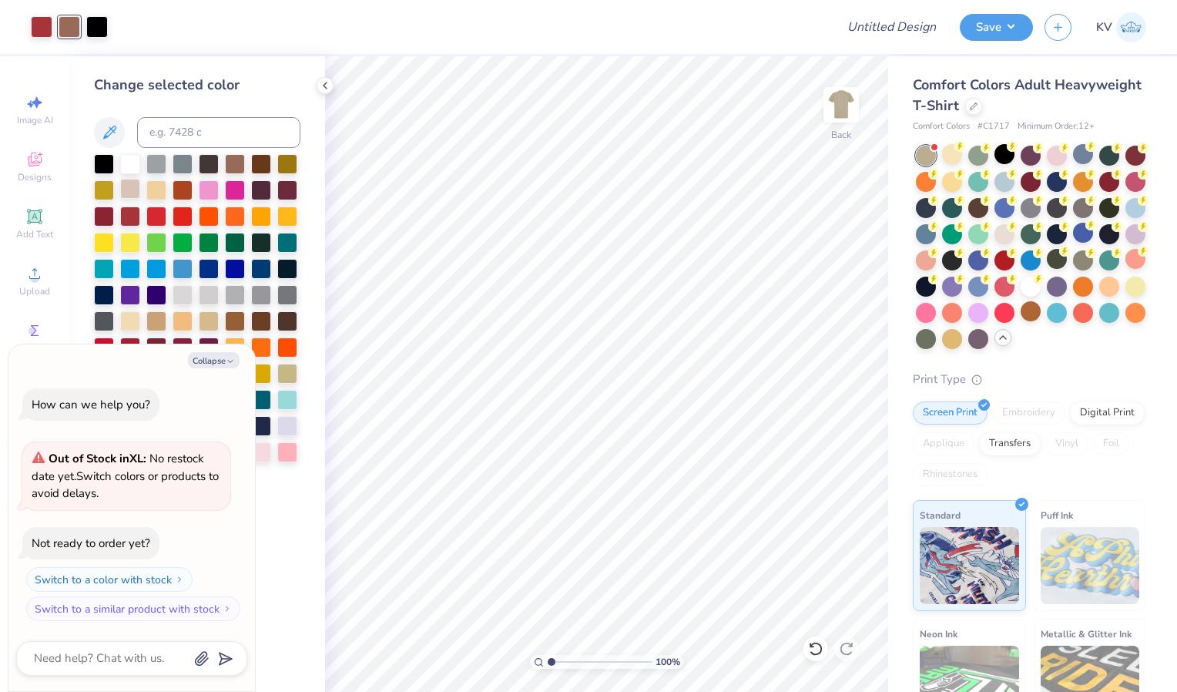
click at [126, 183] on div at bounding box center [130, 189] width 20 height 20
click at [129, 321] on div at bounding box center [130, 320] width 20 height 20
click at [226, 360] on icon "button" at bounding box center [230, 361] width 9 height 9
type textarea "x"
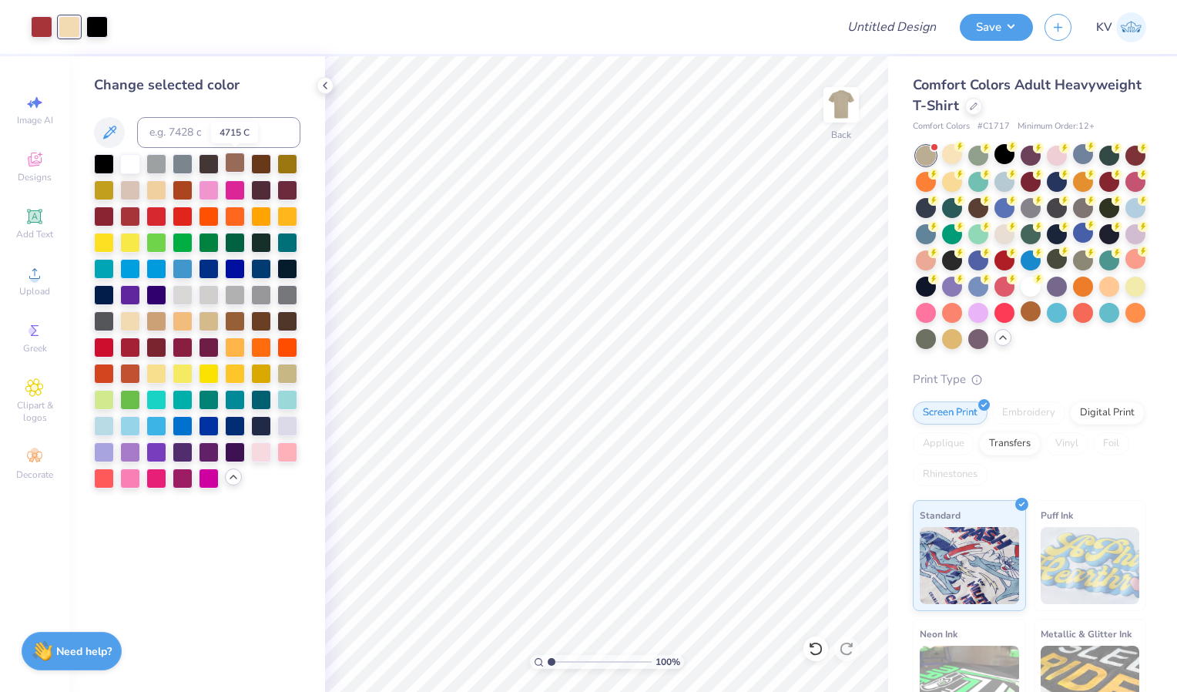
click at [230, 163] on div at bounding box center [235, 163] width 20 height 20
click at [327, 82] on icon at bounding box center [325, 85] width 12 height 12
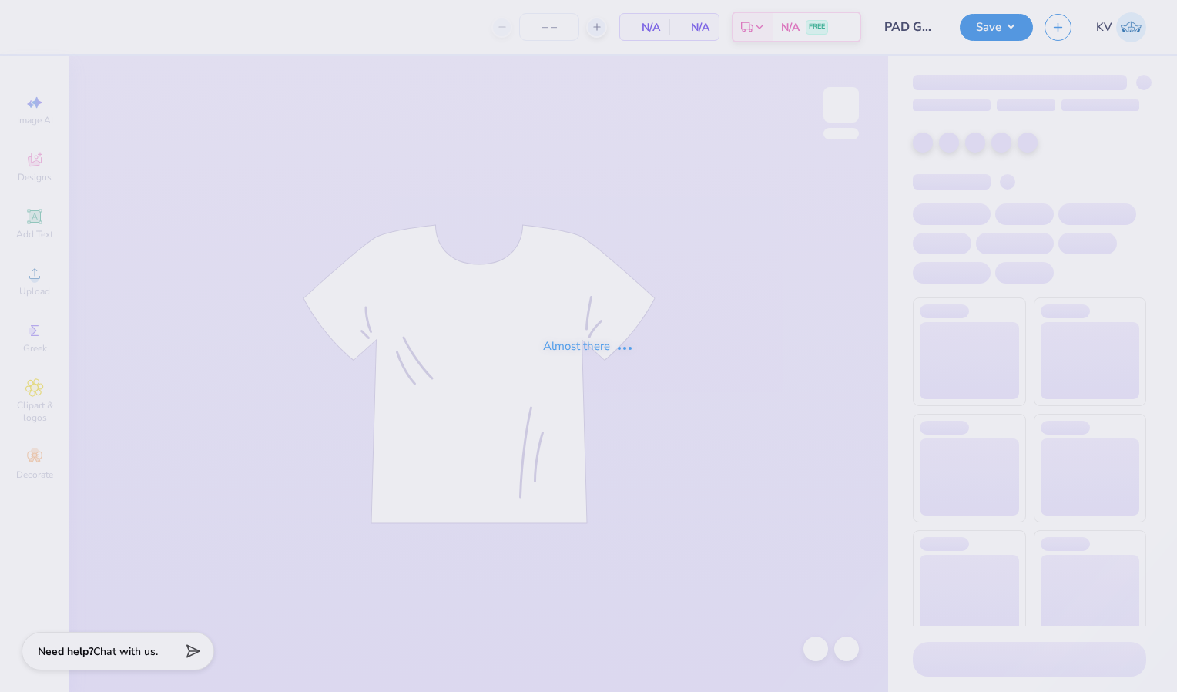
type input "24"
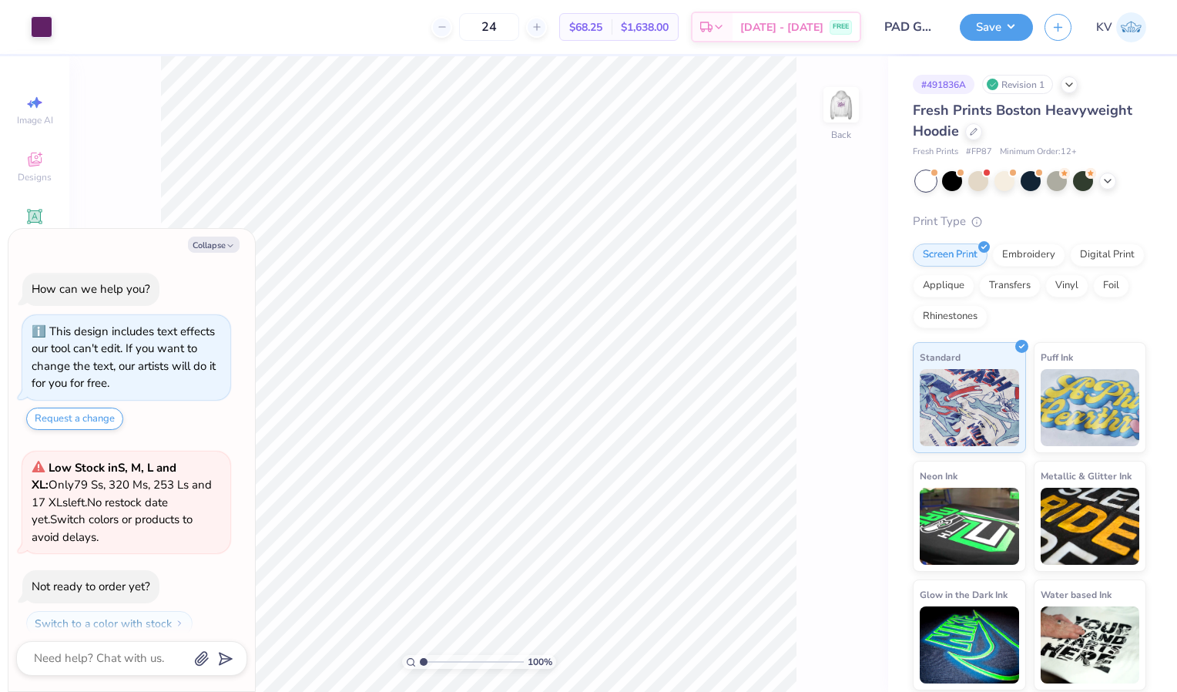
scroll to position [42, 0]
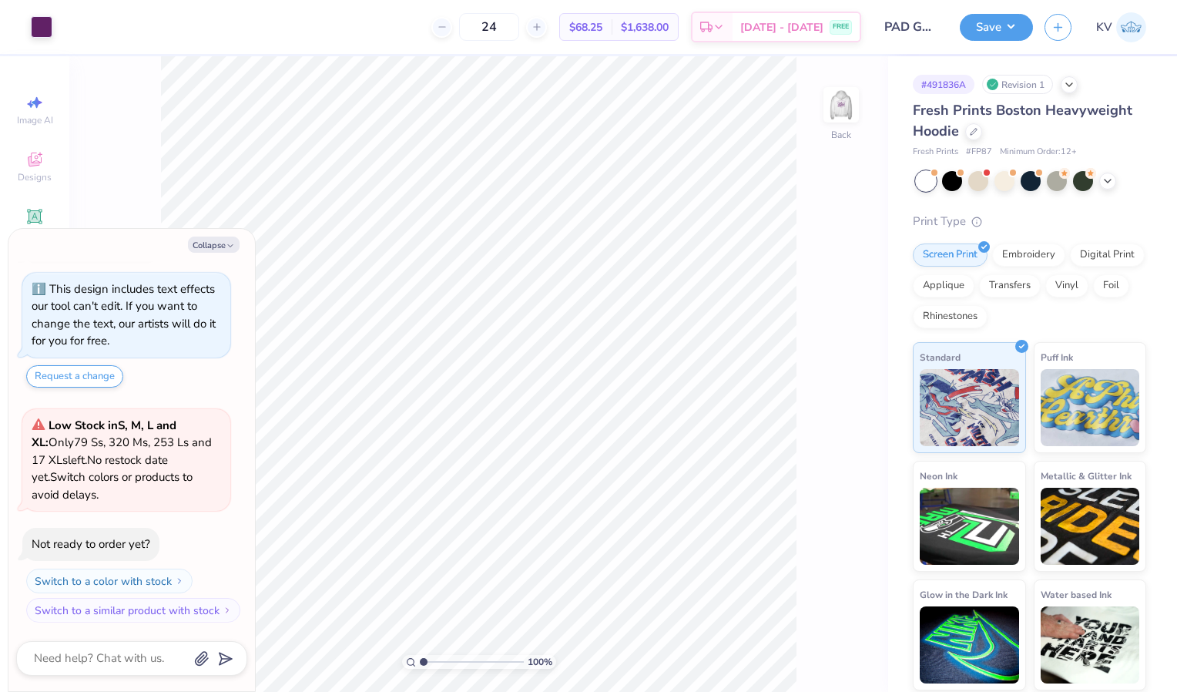
click at [821, 106] on div "100 % Back" at bounding box center [478, 374] width 819 height 636
click at [848, 100] on img at bounding box center [842, 105] width 62 height 62
type textarea "x"
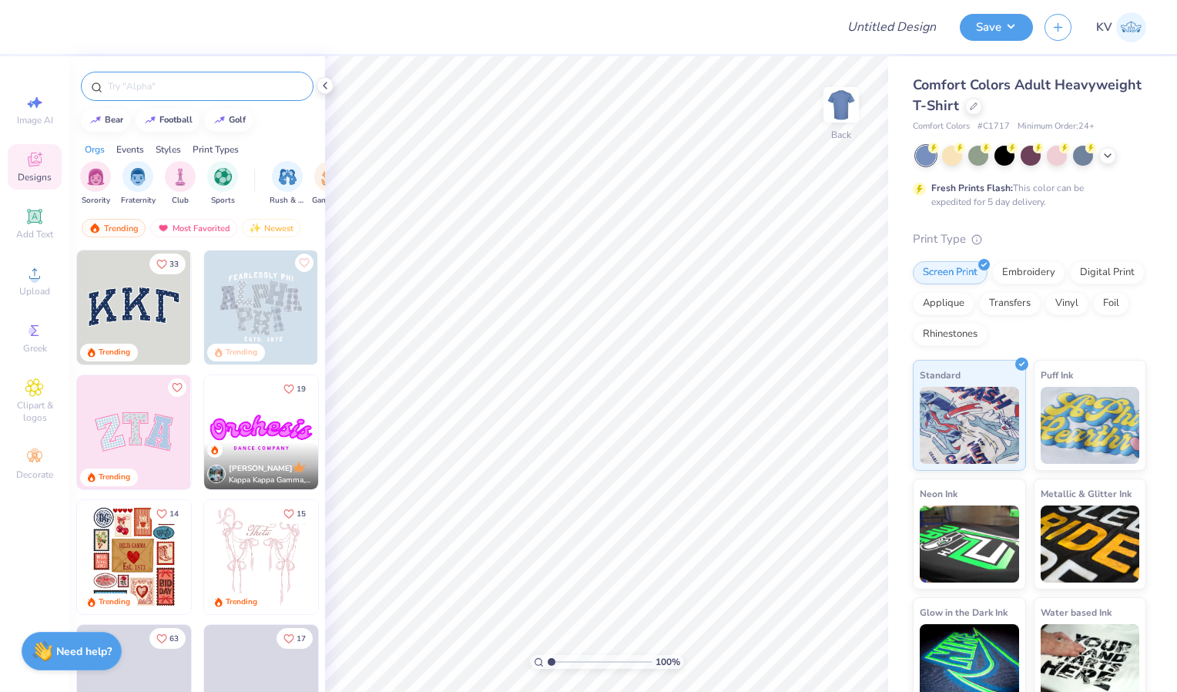
click at [146, 87] on input "text" at bounding box center [204, 86] width 197 height 15
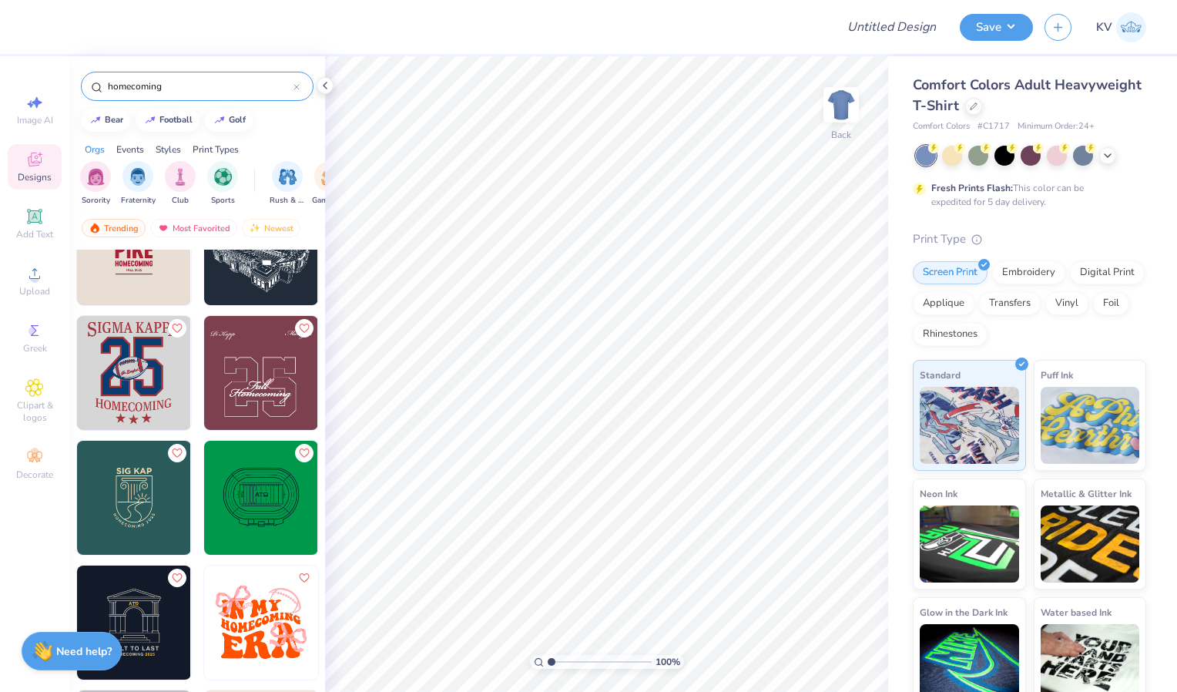
scroll to position [42, 0]
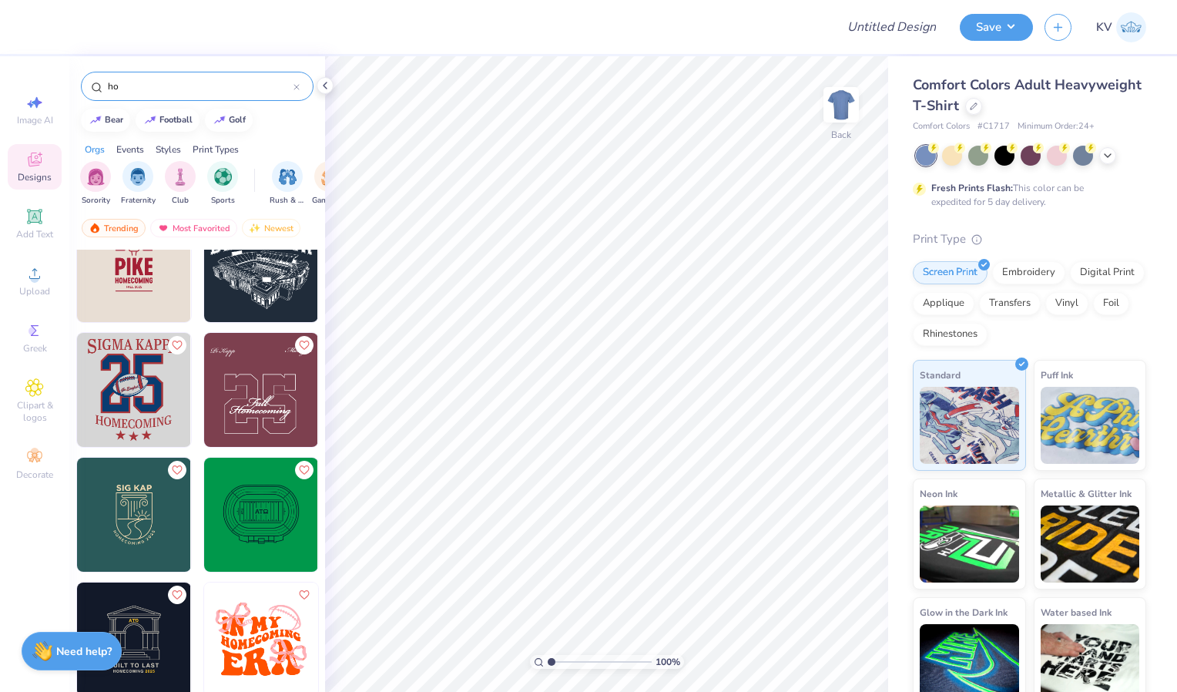
type input "h"
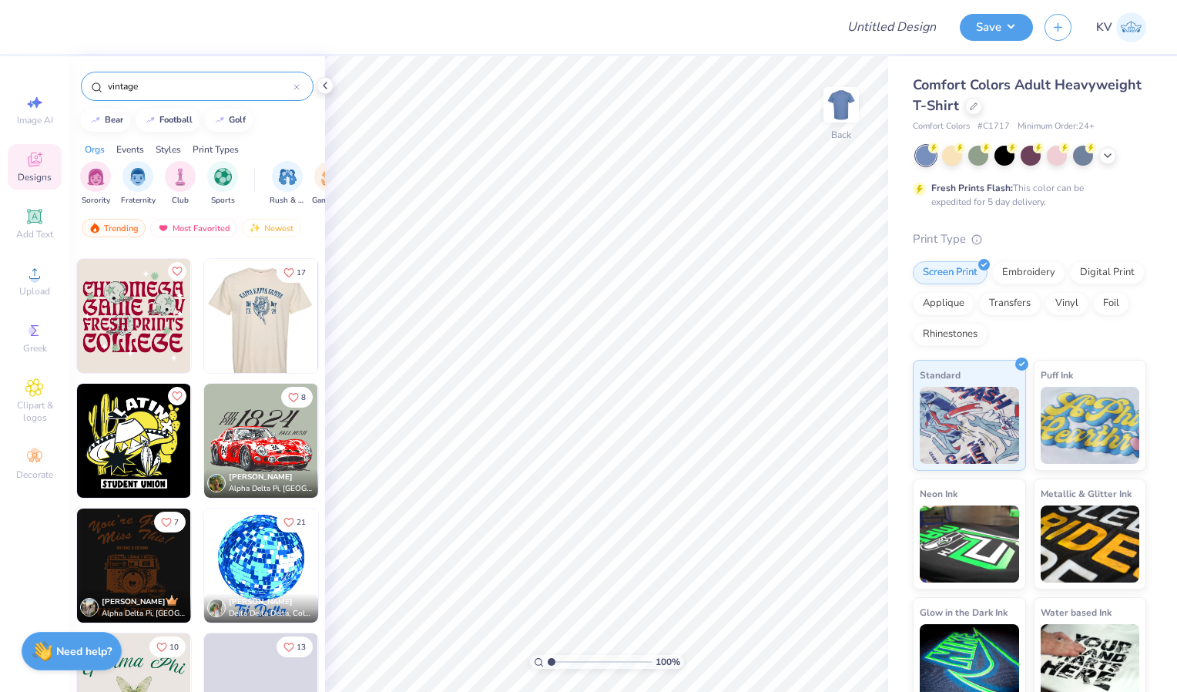
scroll to position [17216, 0]
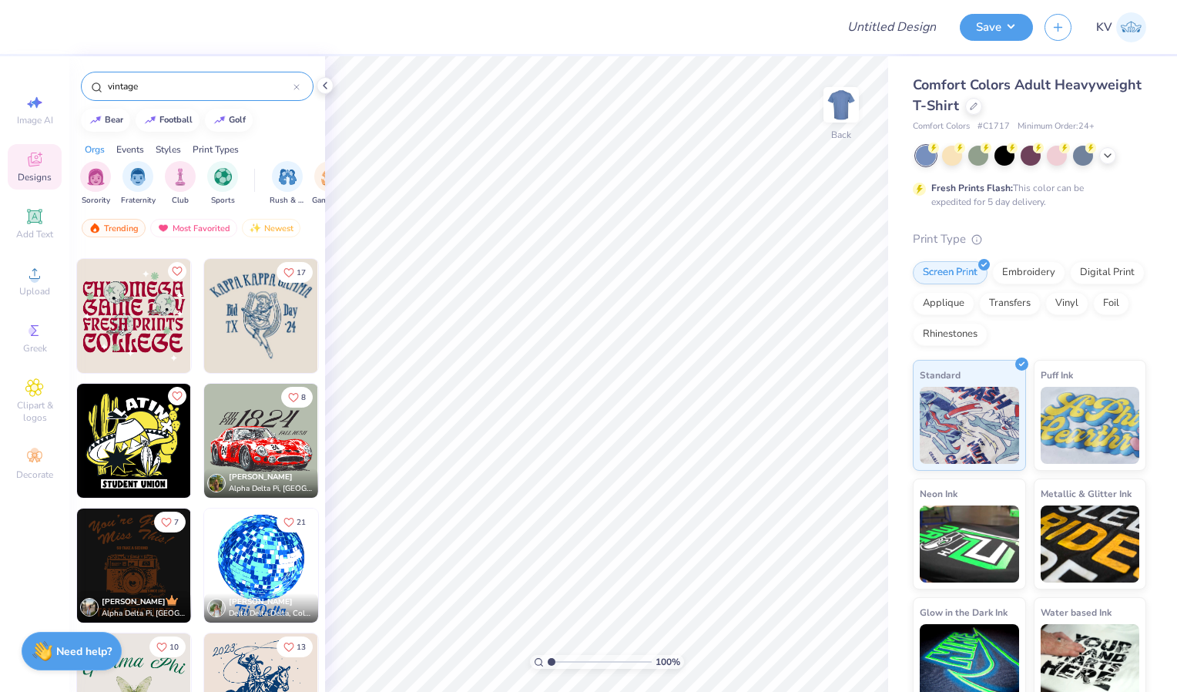
click at [206, 88] on input "vintage" at bounding box center [199, 86] width 187 height 15
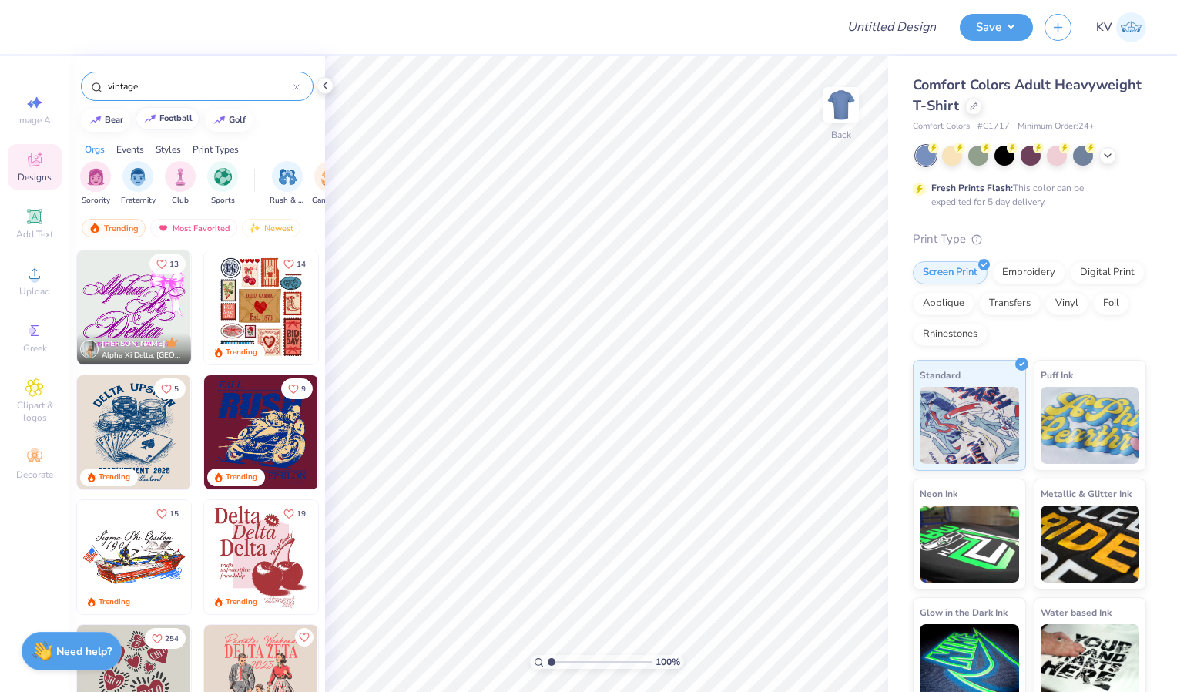
click at [181, 120] on div "football" at bounding box center [175, 118] width 33 height 8
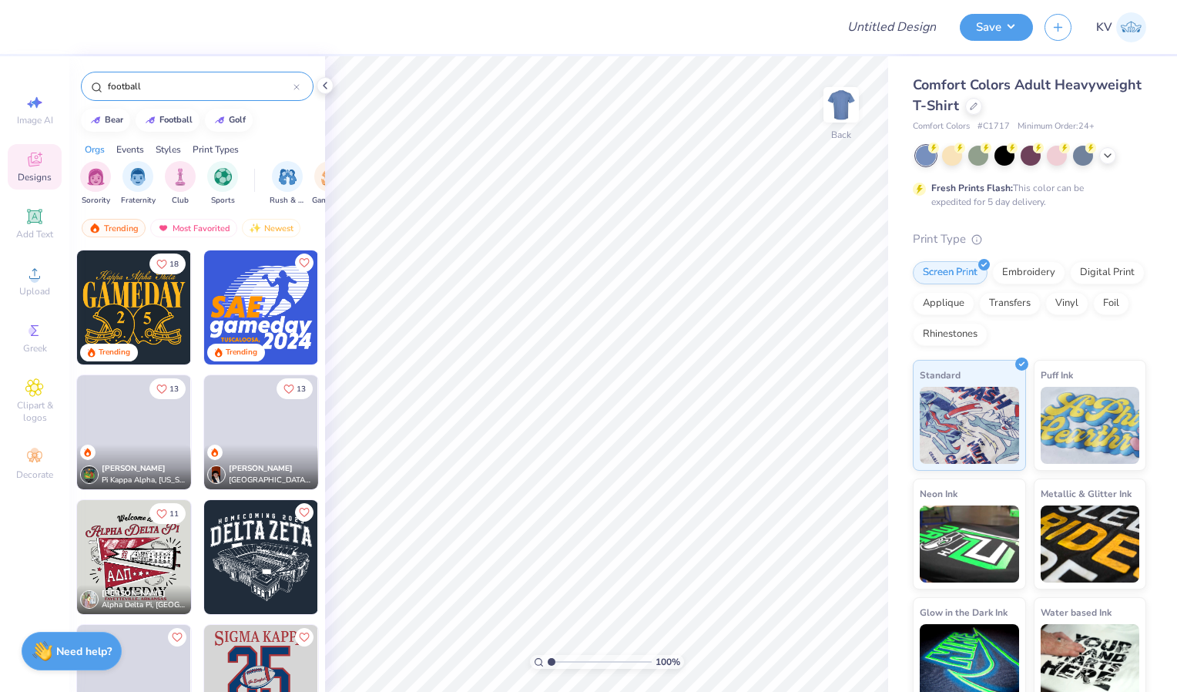
click at [183, 85] on input "football" at bounding box center [199, 86] width 187 height 15
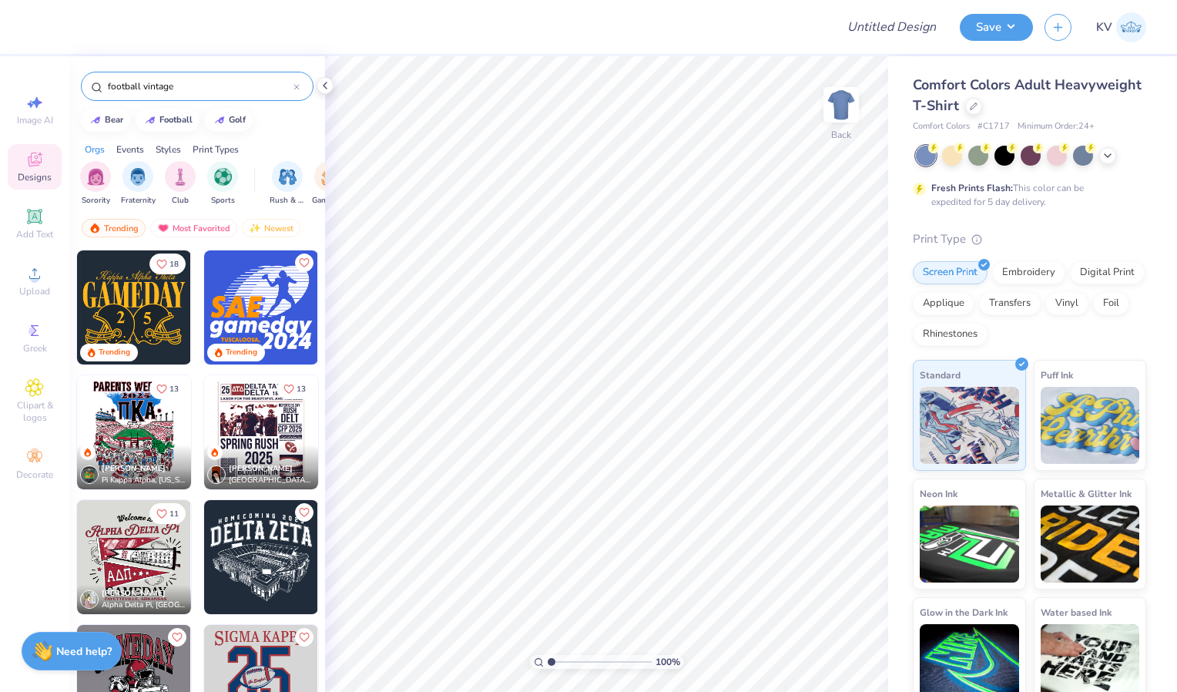
type input "football vintage"
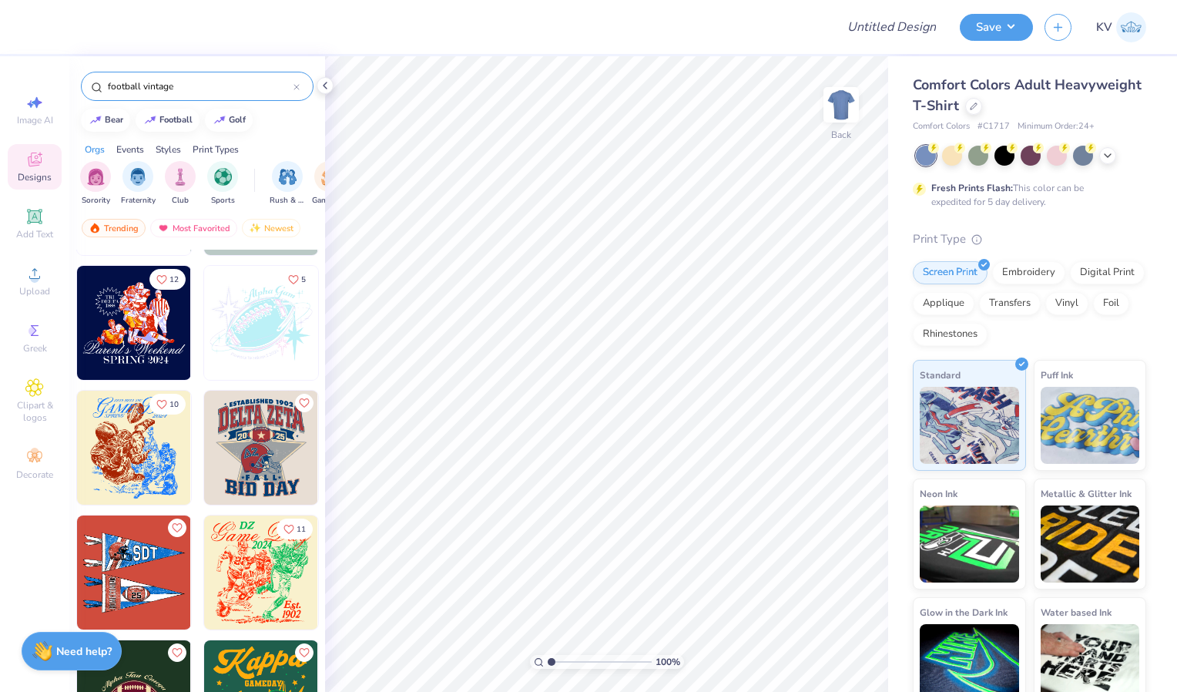
scroll to position [521, 0]
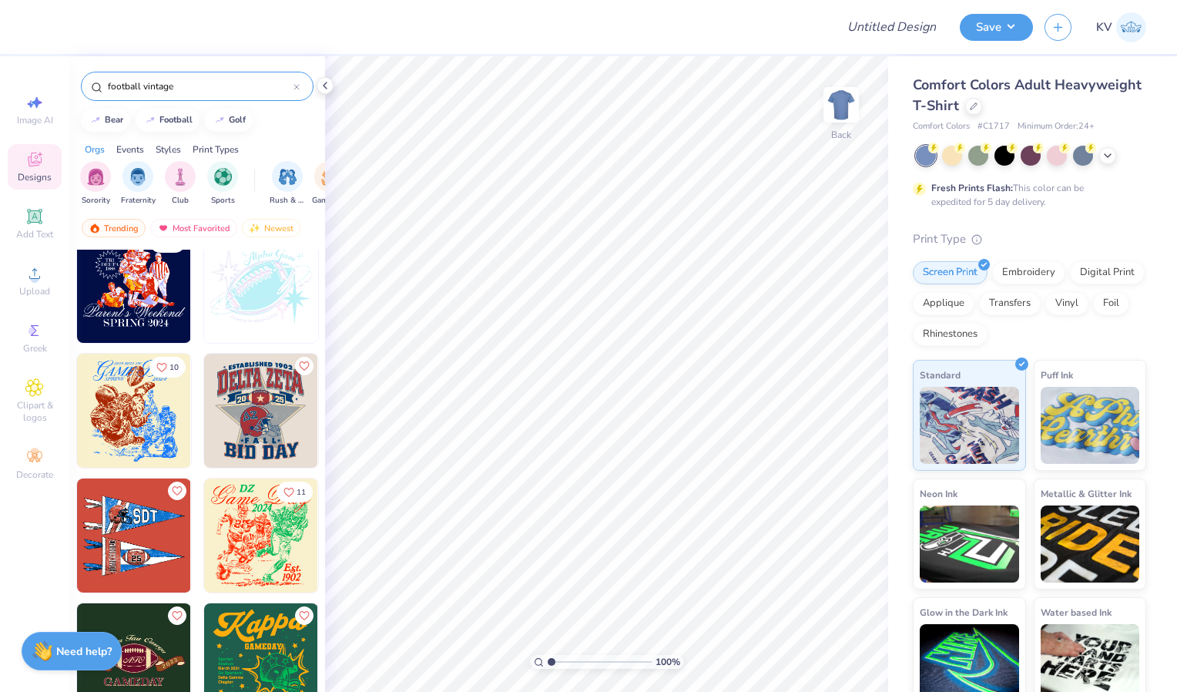
click at [263, 407] on div at bounding box center [146, 411] width 342 height 114
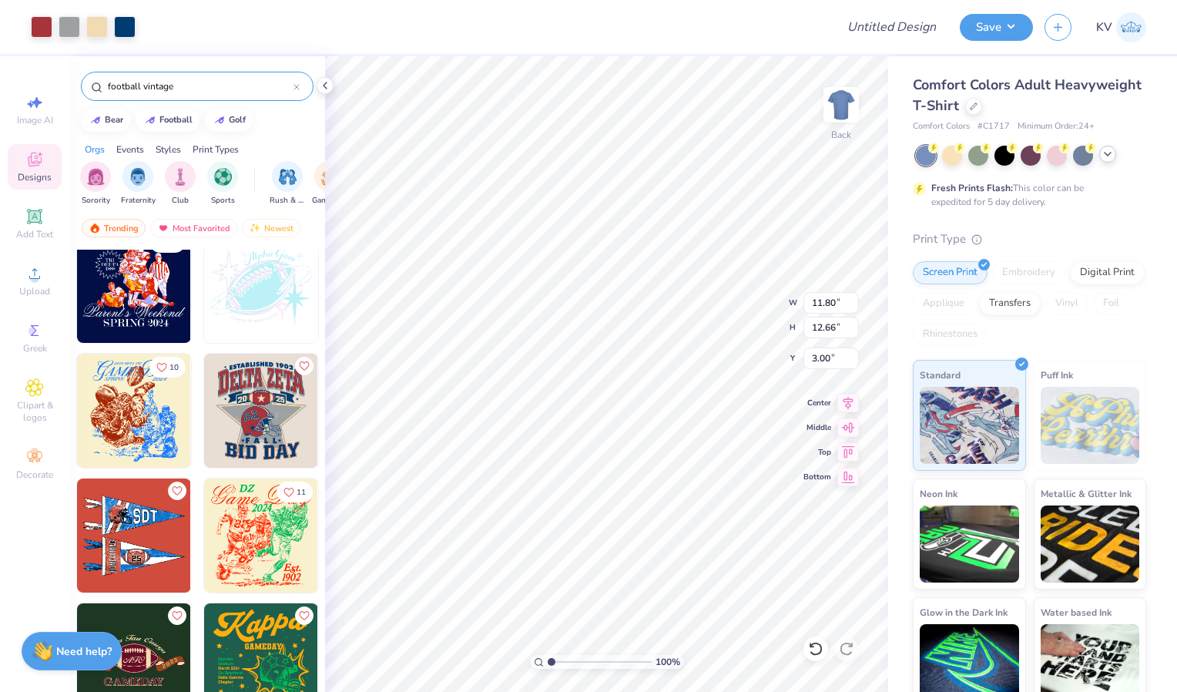
click at [1112, 154] on icon at bounding box center [1108, 154] width 12 height 12
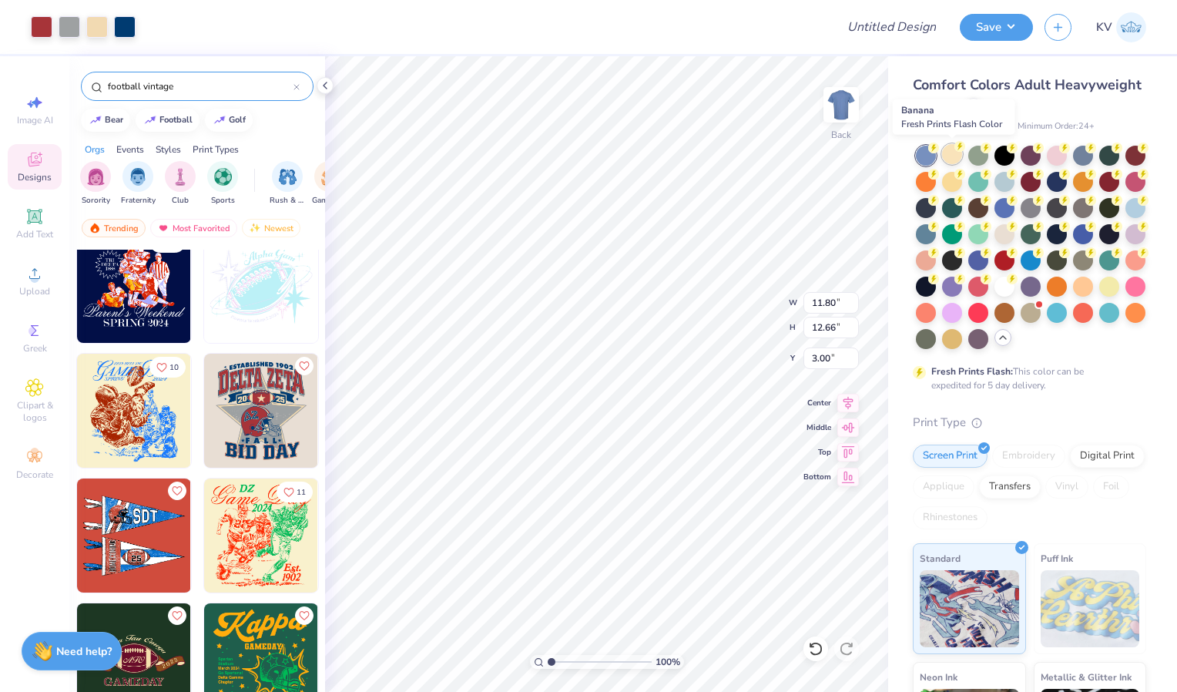
click at [946, 149] on div at bounding box center [952, 154] width 20 height 20
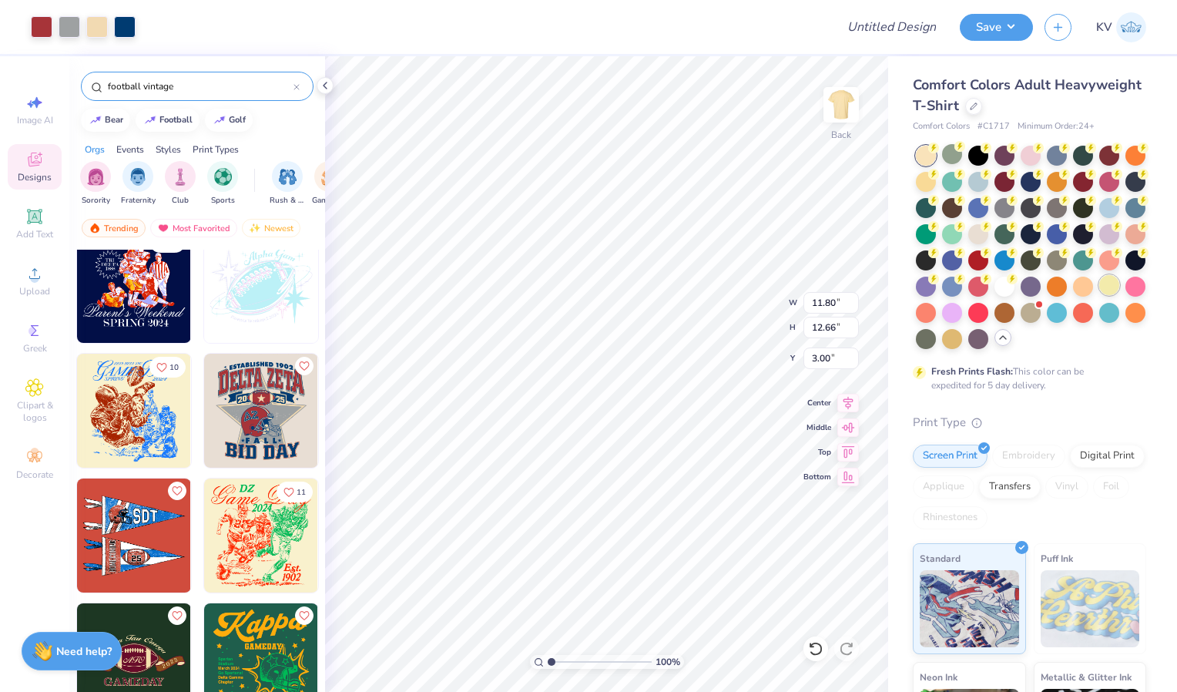
click at [1099, 295] on div at bounding box center [1109, 285] width 20 height 20
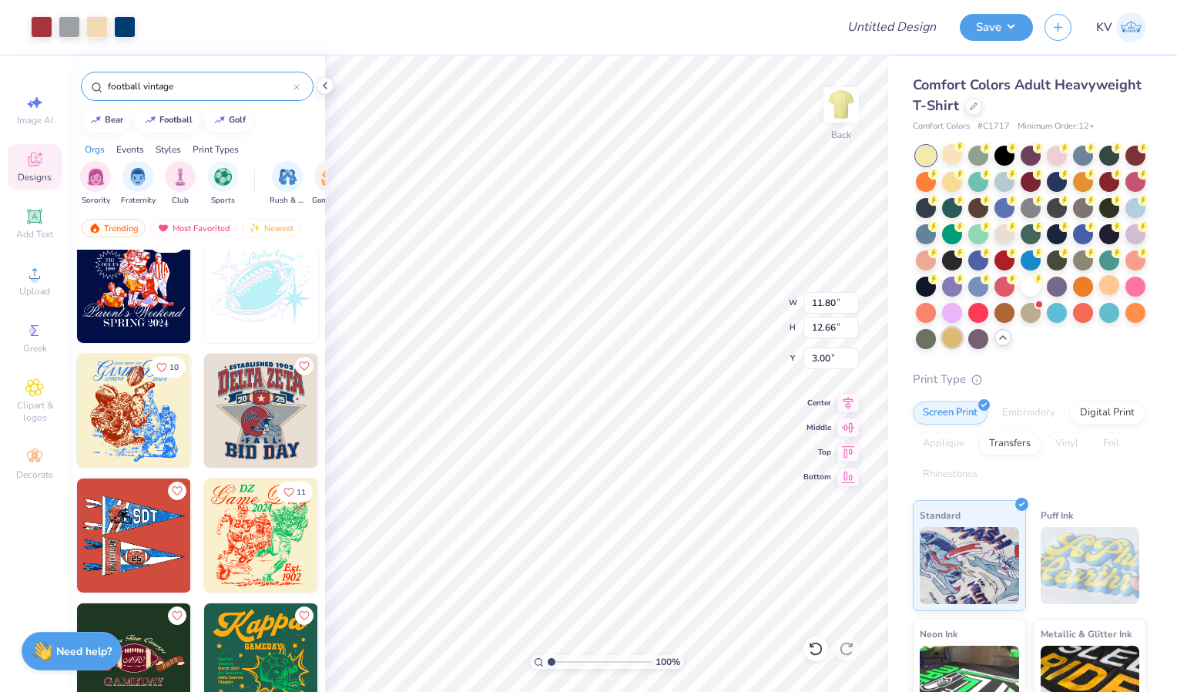
click at [942, 347] on div at bounding box center [952, 337] width 20 height 20
click at [1021, 295] on div at bounding box center [1031, 285] width 20 height 20
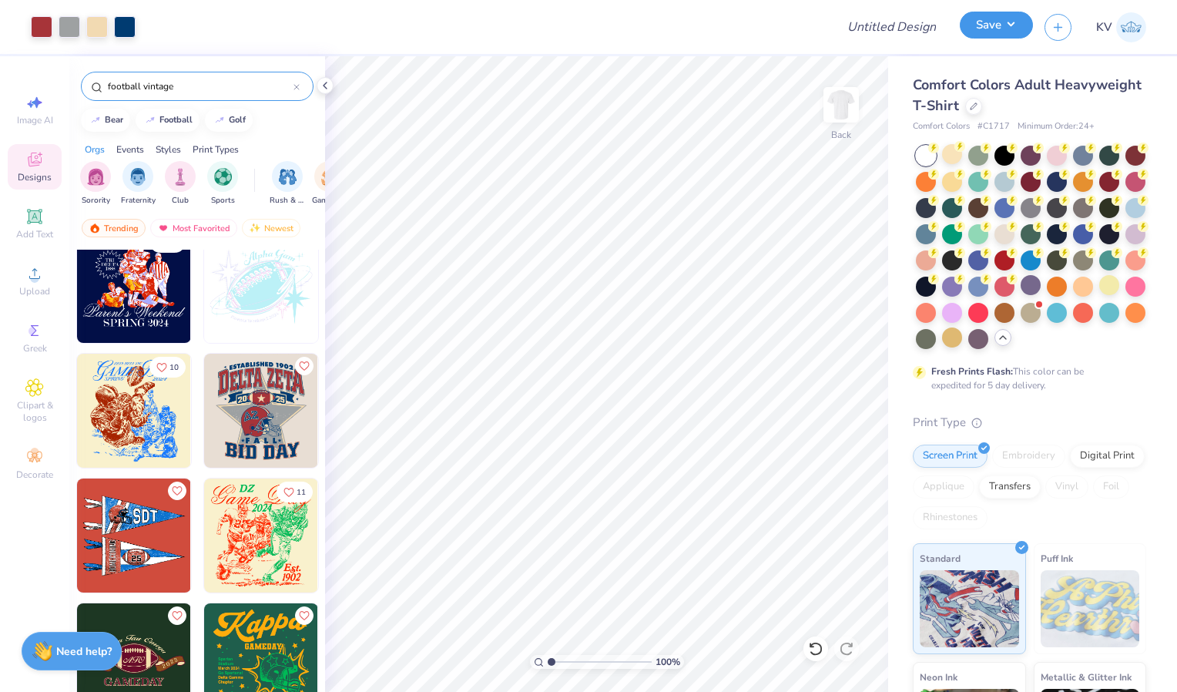
click at [990, 23] on button "Save" at bounding box center [996, 25] width 73 height 27
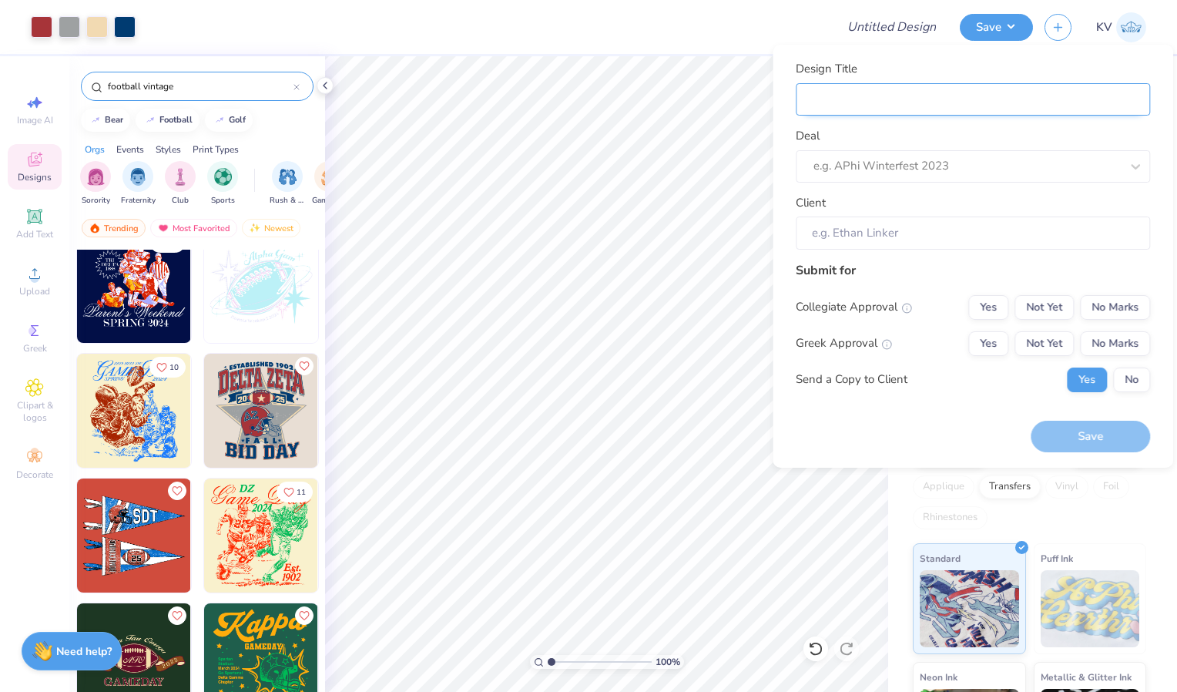
click at [929, 99] on input "Design Title" at bounding box center [973, 99] width 354 height 33
type input "k"
type input "kd"
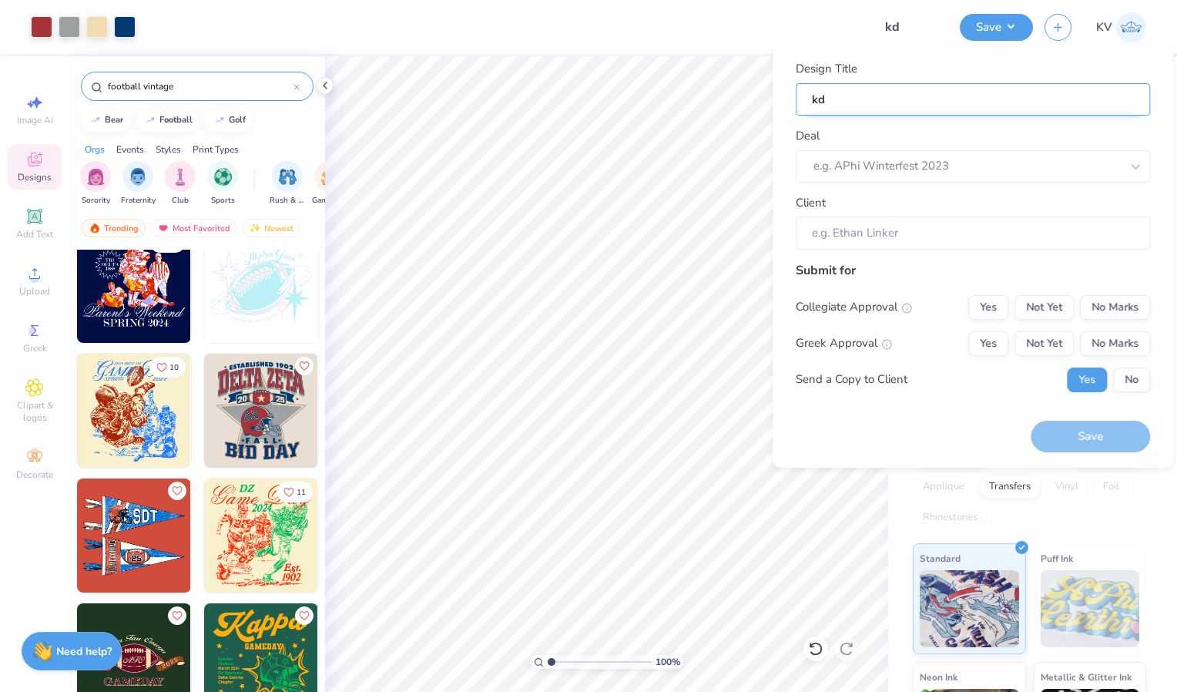
type input "kd"
type input "kd h"
type input "kd ho"
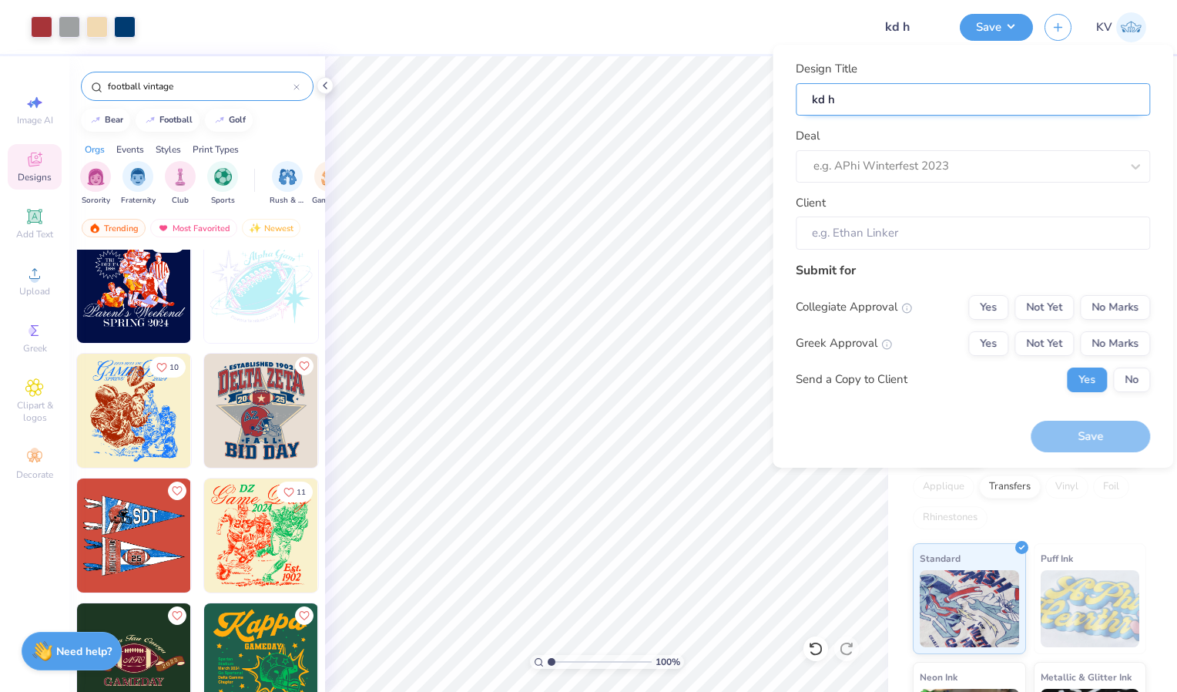
type input "kd ho"
type input "kd hoc"
type input "kd hoco"
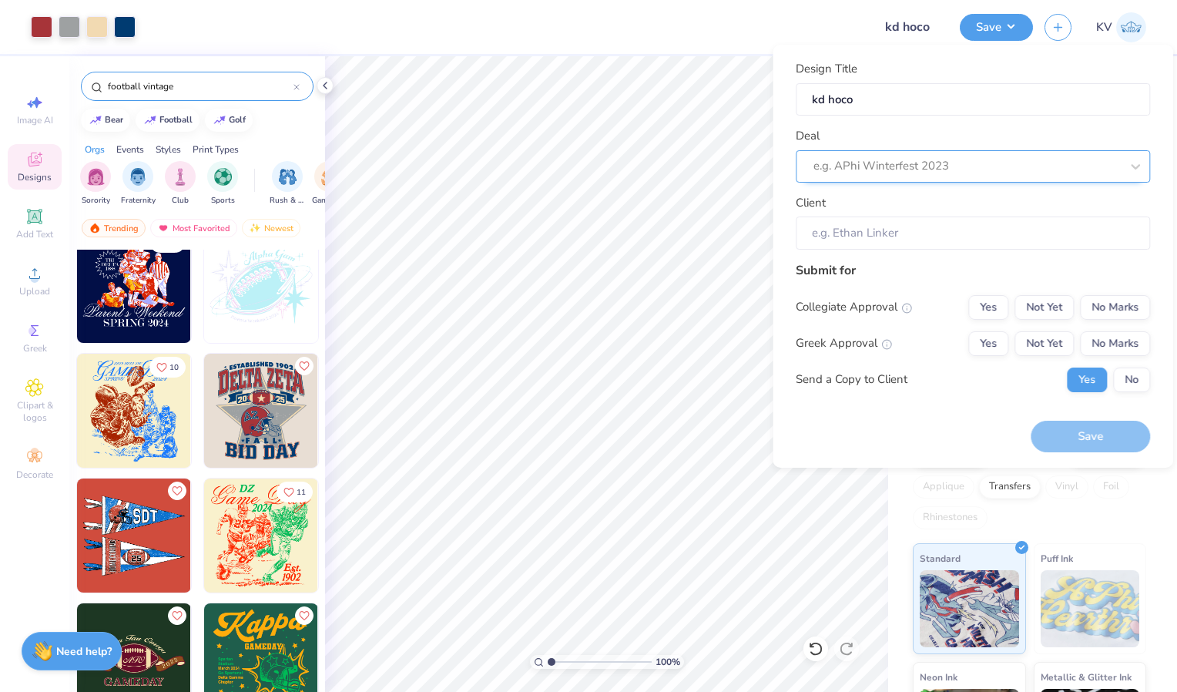
click at [860, 172] on div at bounding box center [967, 166] width 307 height 21
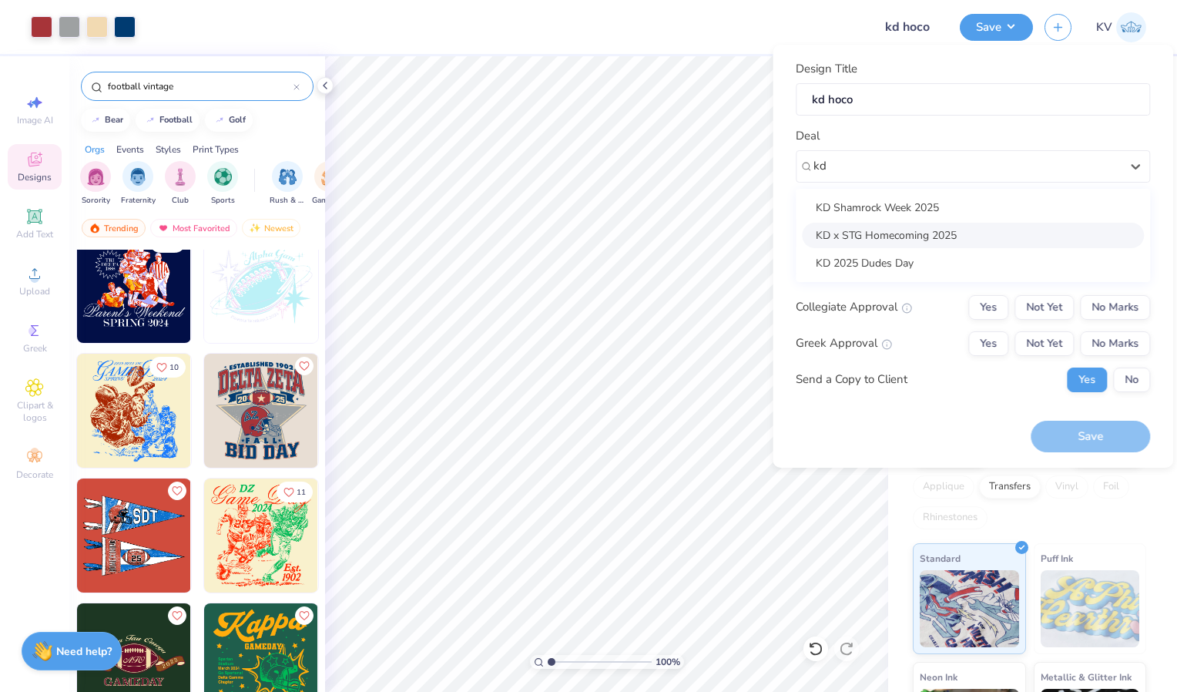
click at [853, 229] on div "KD x STG Homecoming 2025" at bounding box center [973, 235] width 342 height 25
type input "kd"
type input "Hannah Naylor"
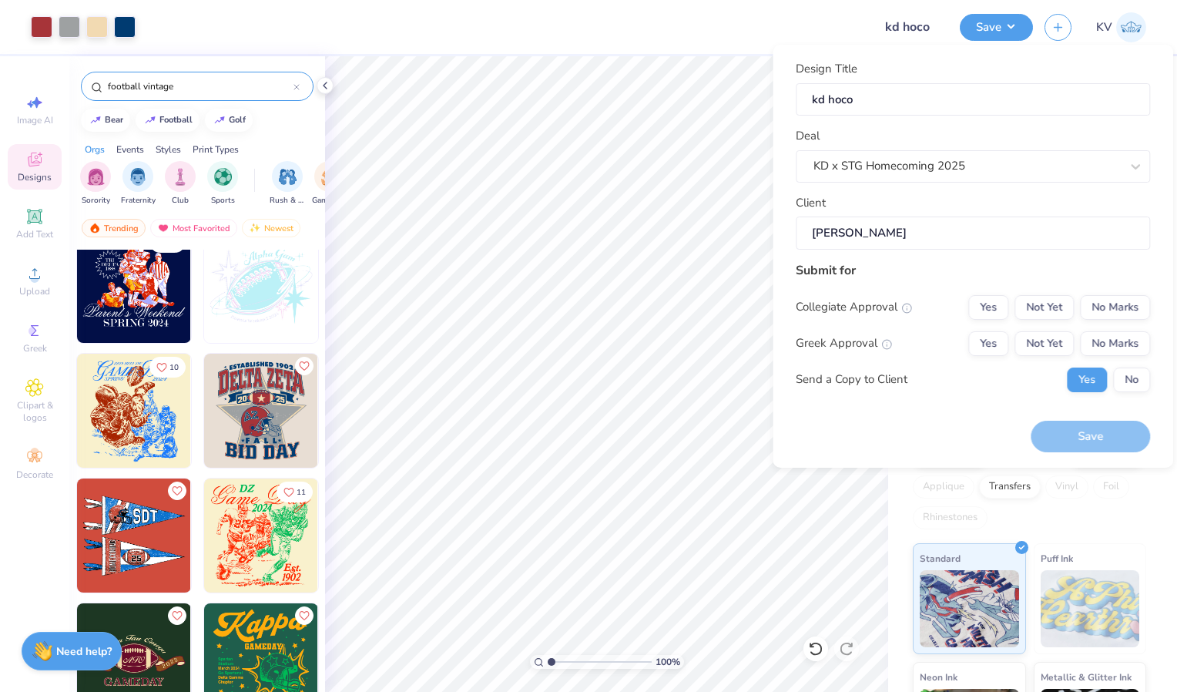
click at [904, 242] on input "Hannah Naylor" at bounding box center [973, 233] width 354 height 33
click at [1107, 304] on button "No Marks" at bounding box center [1115, 307] width 70 height 25
click at [1068, 346] on button "Not Yet" at bounding box center [1044, 343] width 59 height 25
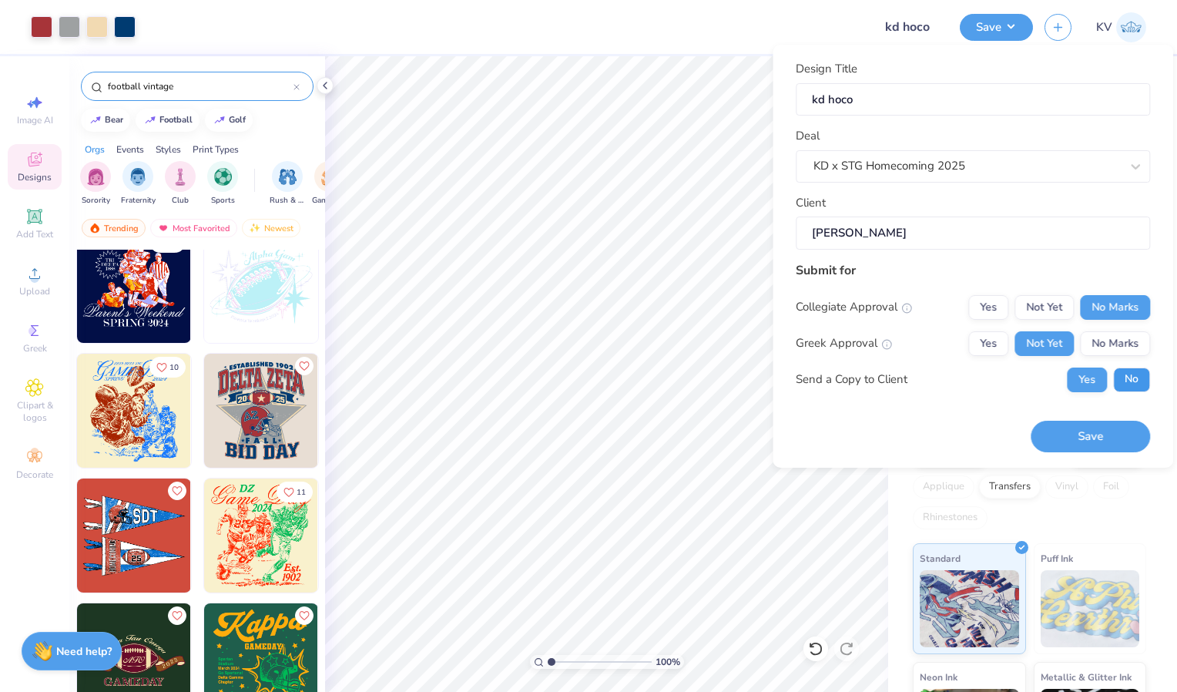
click at [1120, 376] on button "No" at bounding box center [1131, 380] width 37 height 25
click at [1103, 431] on button "Save" at bounding box center [1090, 437] width 119 height 32
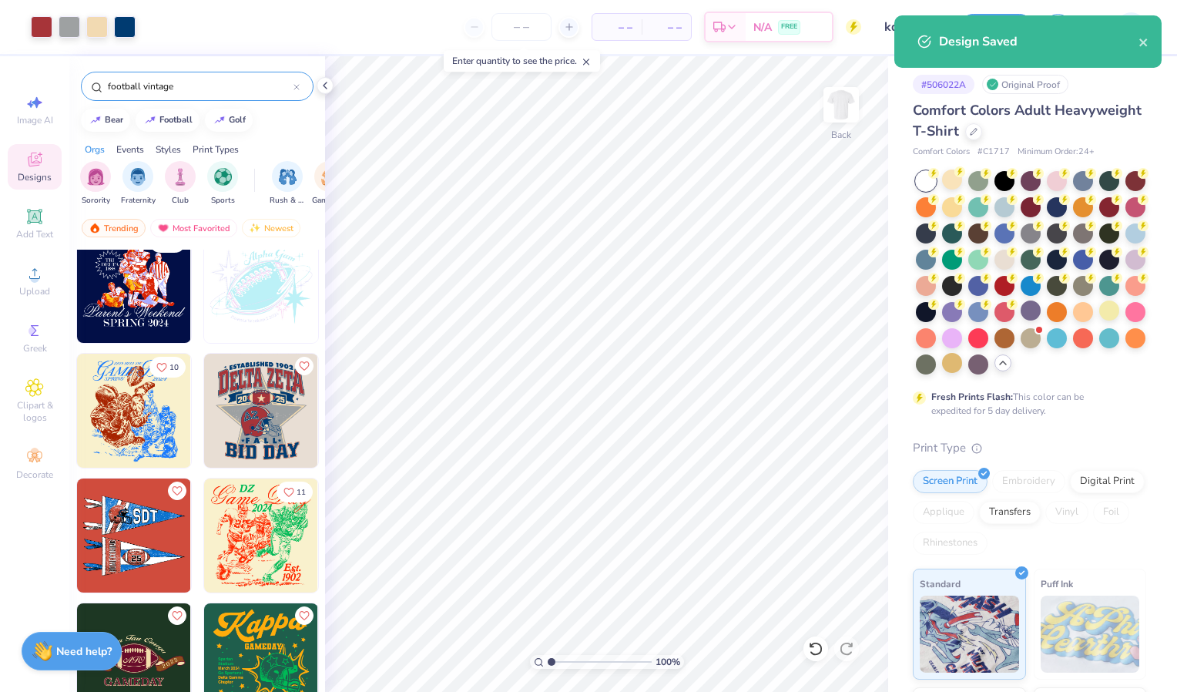
click at [1103, 418] on div "Fresh Prints Flash: This color can be expedited for 5 day delivery." at bounding box center [1026, 404] width 190 height 28
